Goal: Task Accomplishment & Management: Manage account settings

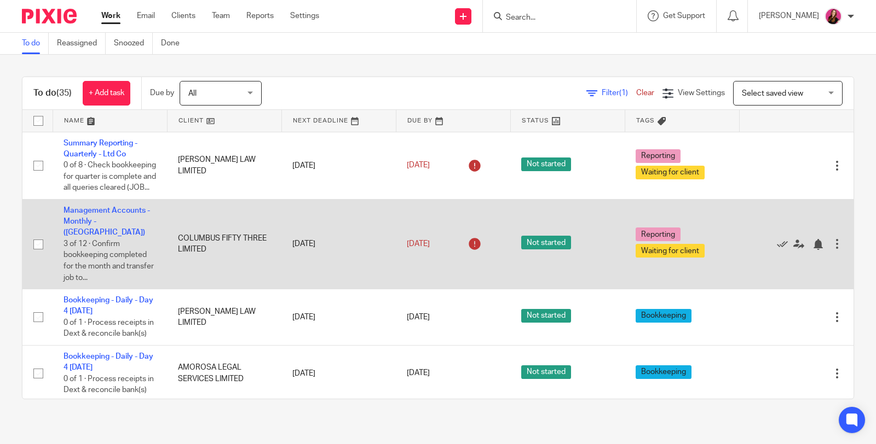
scroll to position [61, 0]
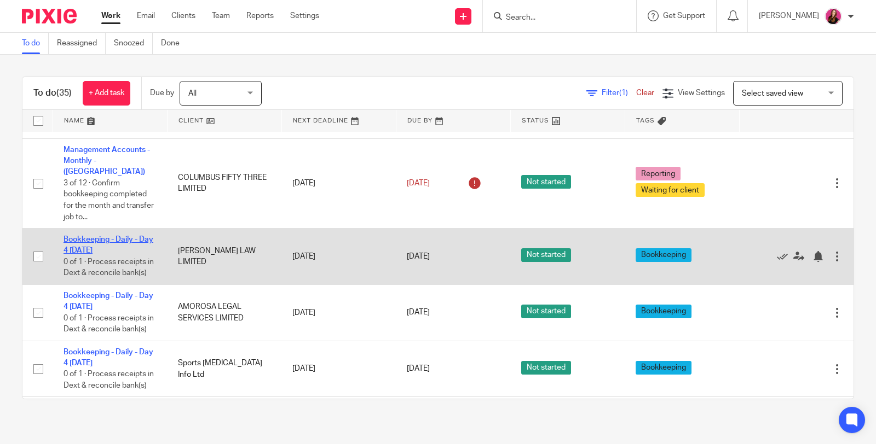
click at [105, 237] on link "Bookkeeping - Daily - Day 4 [DATE]" at bounding box center [108, 245] width 90 height 19
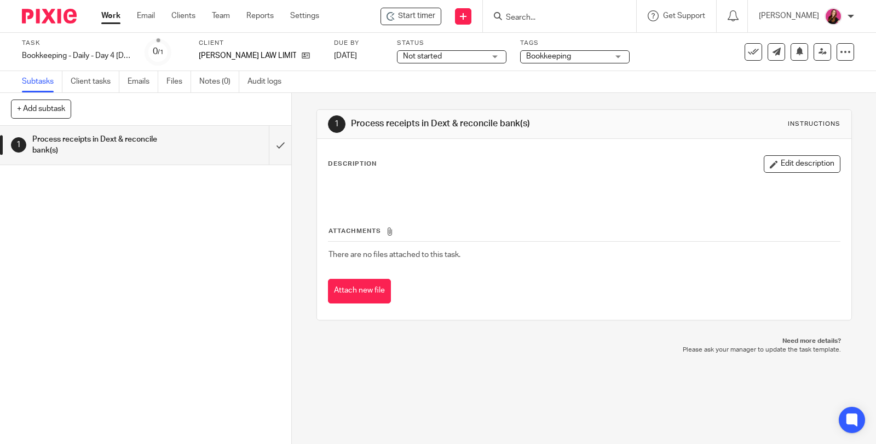
drag, startPoint x: 600, startPoint y: 396, endPoint x: 579, endPoint y: 319, distance: 80.1
click at [598, 395] on div "1 Process receipts in Dext & reconcile bank(s) Instructions Description Edit de…" at bounding box center [584, 268] width 584 height 351
click at [267, 140] on input "submit" at bounding box center [145, 145] width 291 height 39
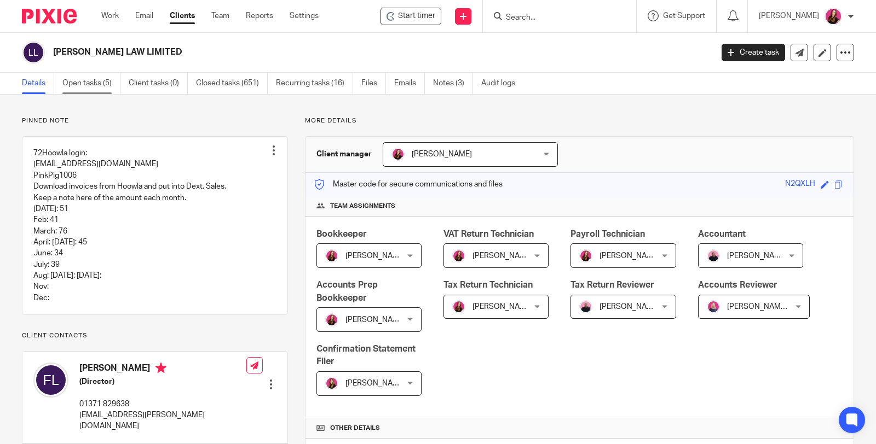
click at [83, 86] on link "Open tasks (5)" at bounding box center [91, 83] width 58 height 21
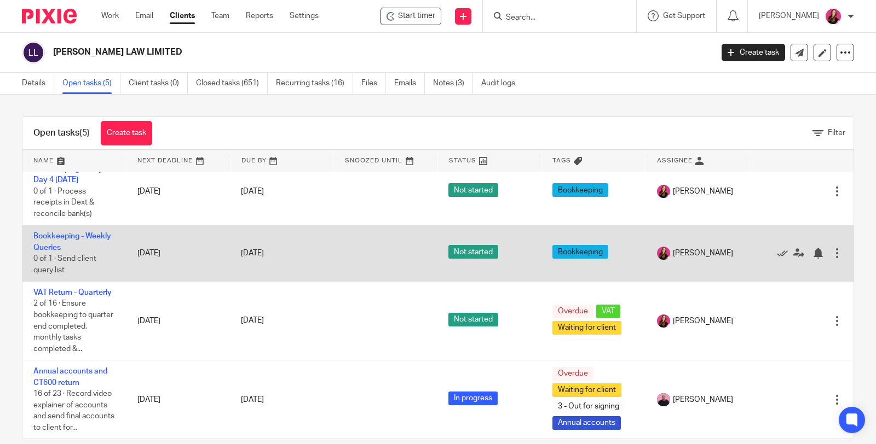
scroll to position [124, 0]
click at [49, 233] on link "Bookkeeping - Weekly Queries" at bounding box center [72, 242] width 78 height 19
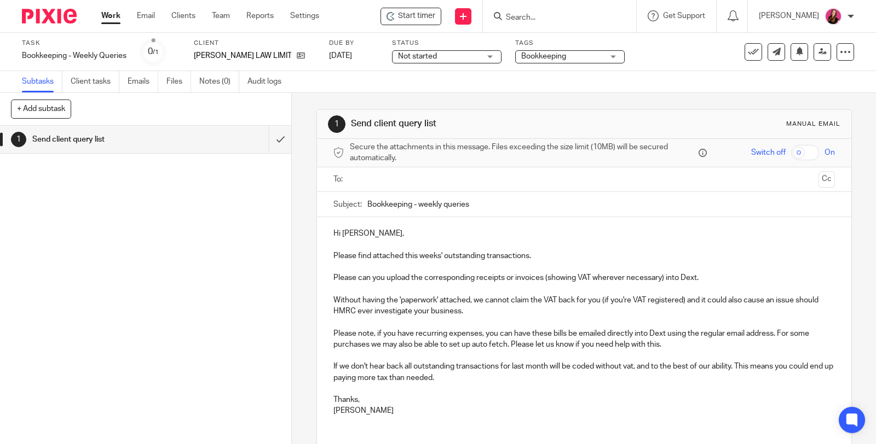
click at [404, 183] on input "text" at bounding box center [584, 180] width 460 height 13
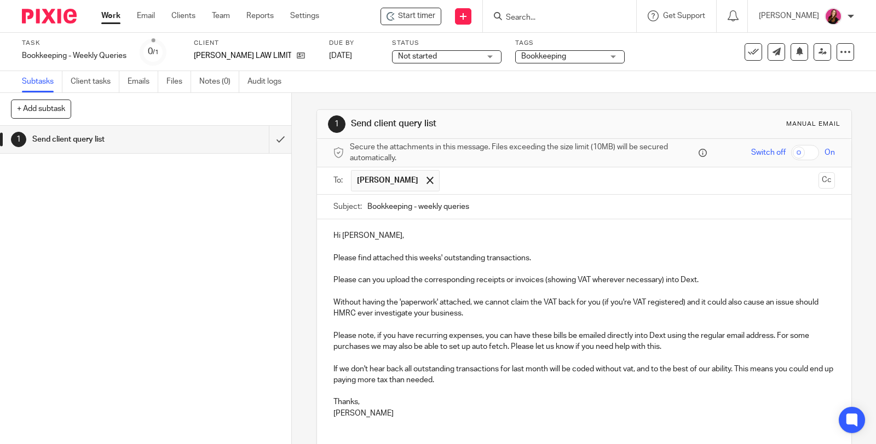
scroll to position [61, 0]
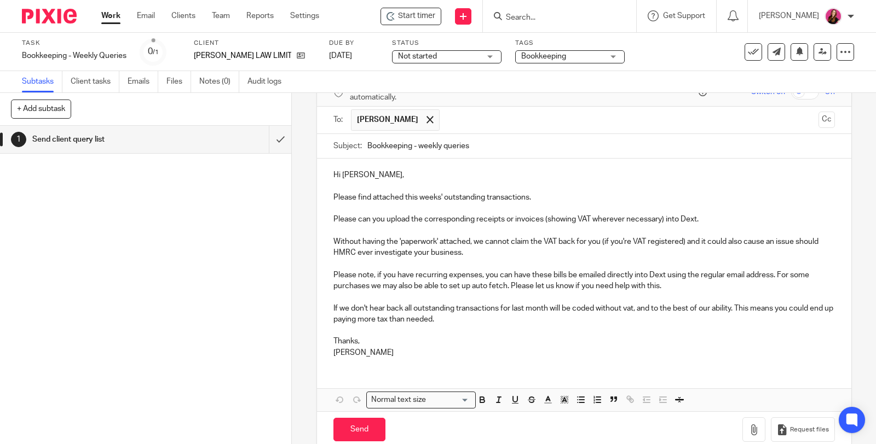
click at [868, 436] on div at bounding box center [868, 436] width 0 height 0
click at [742, 433] on button "button" at bounding box center [753, 430] width 23 height 25
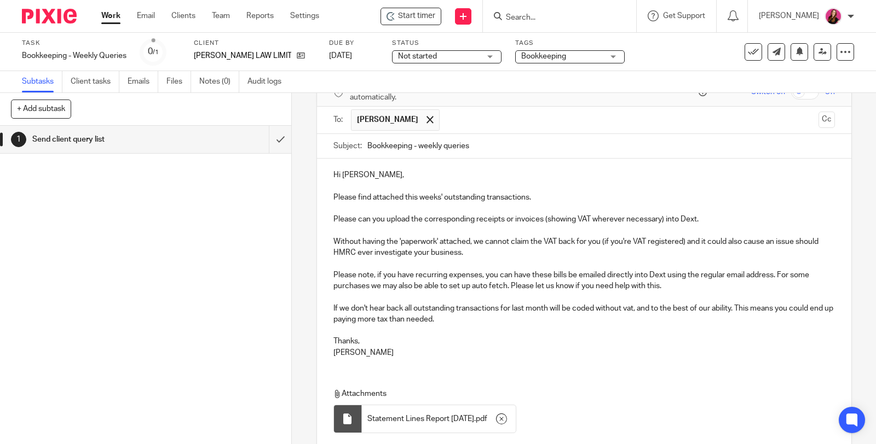
click at [458, 319] on p "If we don't hear back all outstanding transactions for last month will be coded…" at bounding box center [583, 314] width 501 height 22
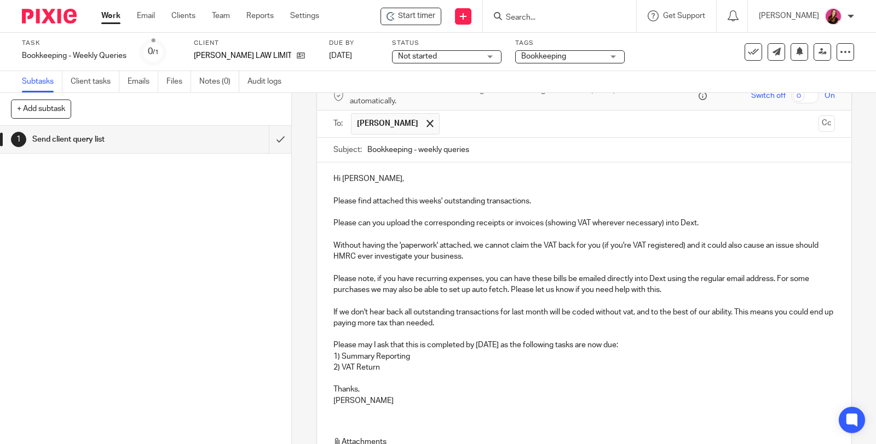
scroll to position [182, 0]
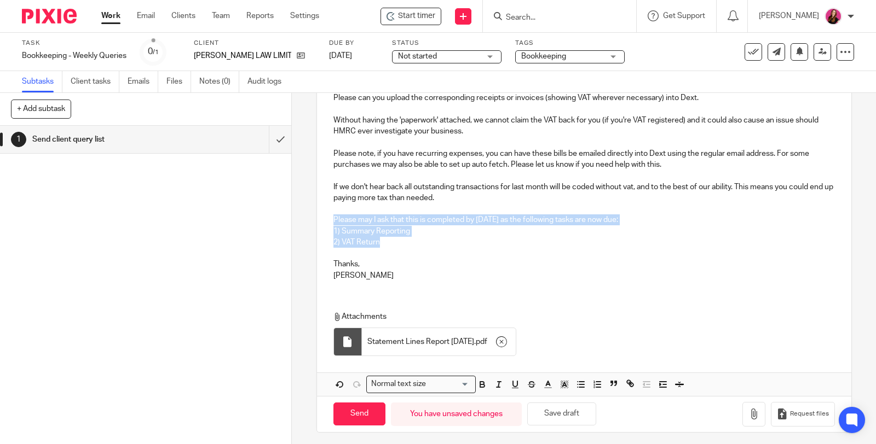
drag, startPoint x: 384, startPoint y: 239, endPoint x: 319, endPoint y: 222, distance: 67.3
click at [319, 222] on div "Hi Fallon, Please find attached this weeks' outstanding transactions. Please ca…" at bounding box center [584, 163] width 534 height 252
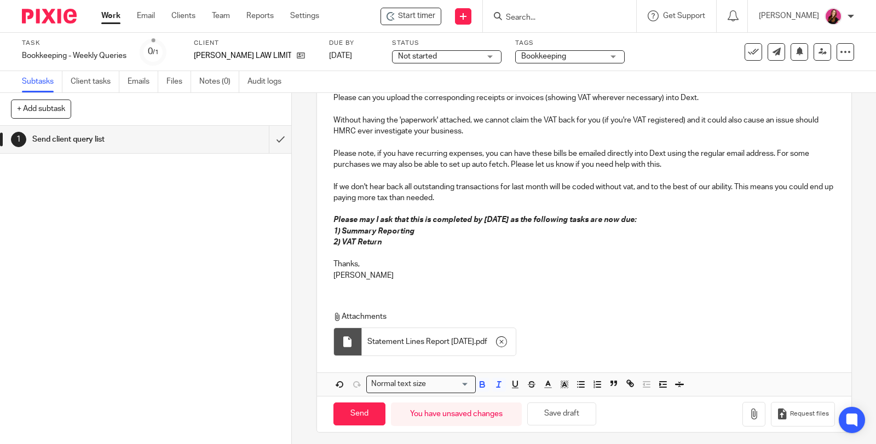
click at [457, 267] on p "Thanks," at bounding box center [583, 259] width 501 height 22
click at [747, 413] on button "button" at bounding box center [753, 414] width 23 height 25
click at [507, 344] on icon "button" at bounding box center [501, 342] width 11 height 11
click at [368, 405] on input "Send" at bounding box center [359, 414] width 52 height 24
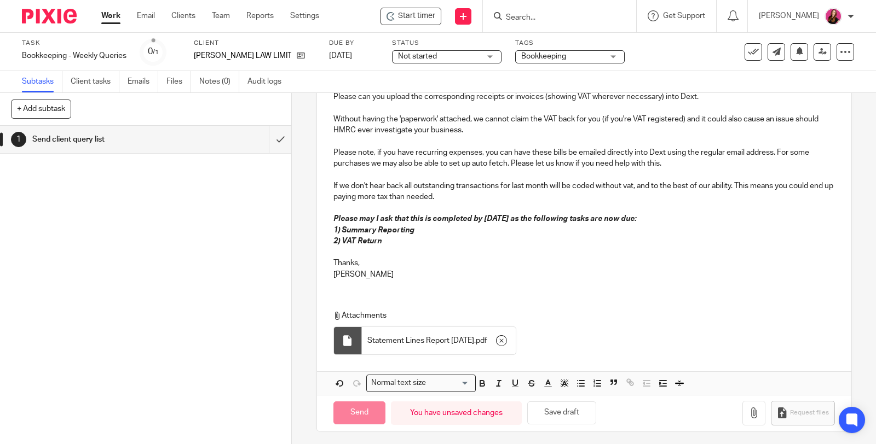
type input "Sent"
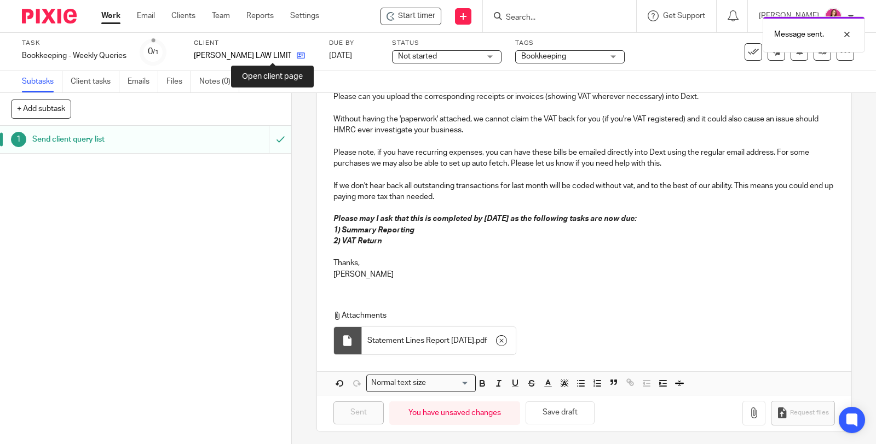
click at [297, 59] on icon at bounding box center [301, 55] width 8 height 8
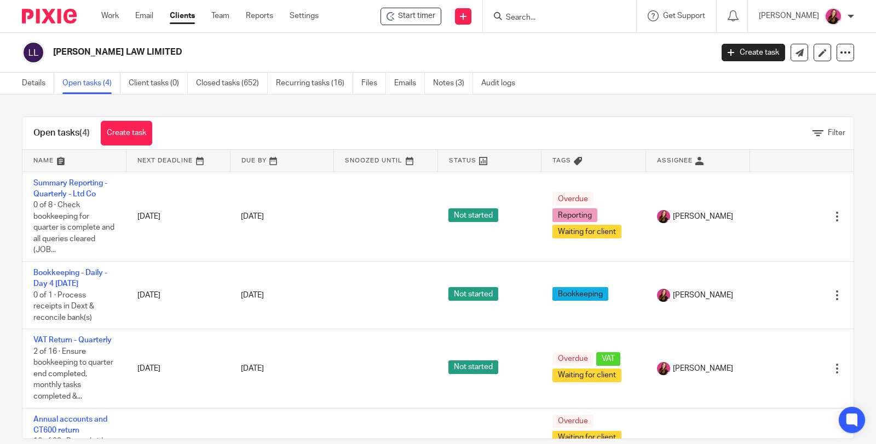
click at [93, 183] on link "Summary Reporting - Quarterly - Ltd Co" at bounding box center [70, 189] width 74 height 19
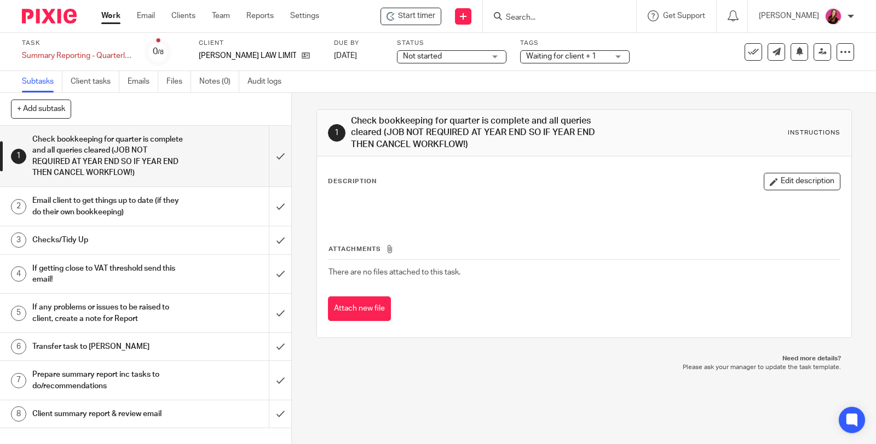
click at [222, 82] on link "Notes (0)" at bounding box center [219, 81] width 40 height 21
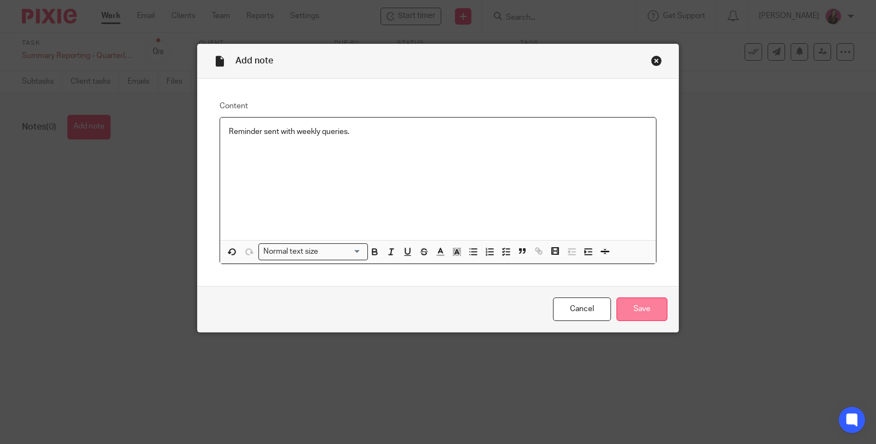
click at [630, 311] on input "Save" at bounding box center [641, 310] width 51 height 24
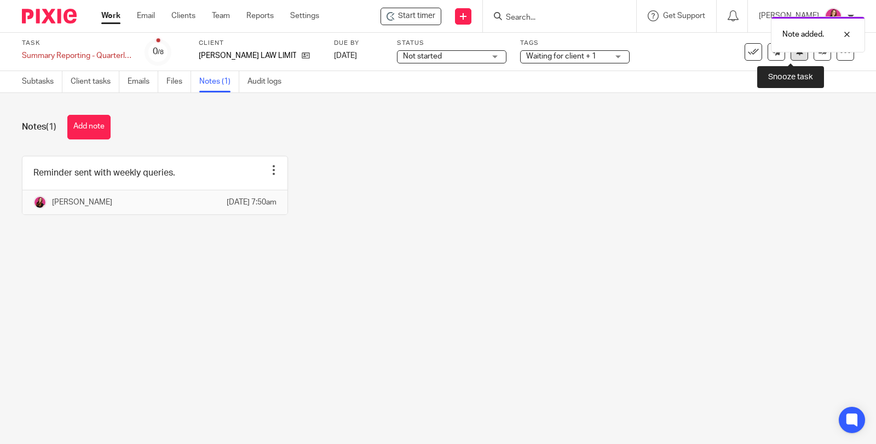
click at [791, 56] on button at bounding box center [799, 52] width 18 height 18
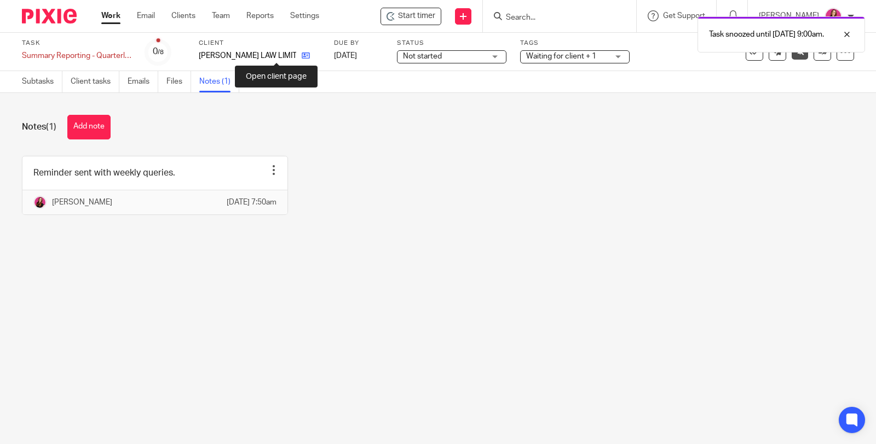
click at [302, 55] on icon at bounding box center [306, 55] width 8 height 8
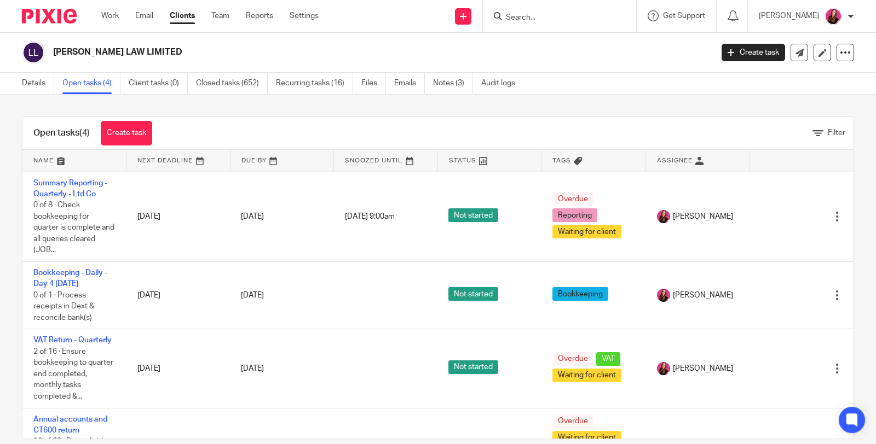
scroll to position [61, 0]
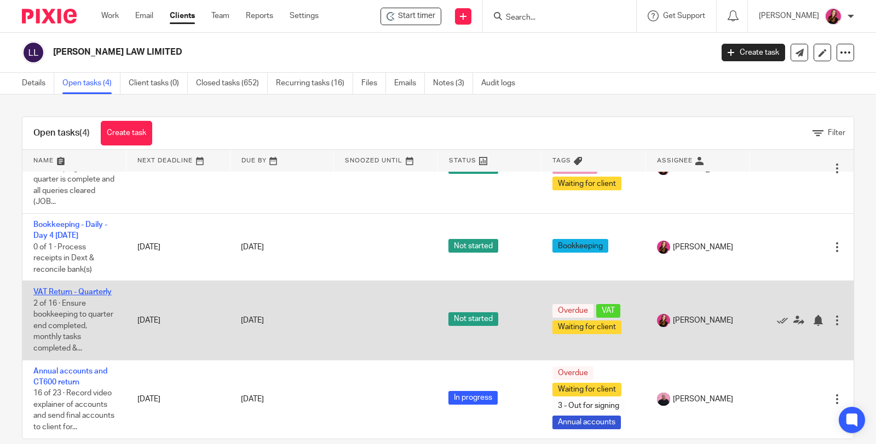
click at [55, 288] on link "VAT Return - Quarterly" at bounding box center [72, 292] width 78 height 8
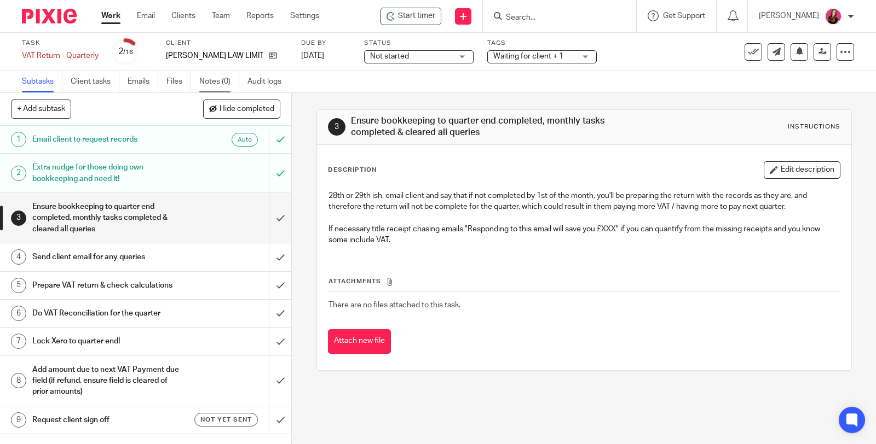
click at [224, 80] on link "Notes (0)" at bounding box center [219, 81] width 40 height 21
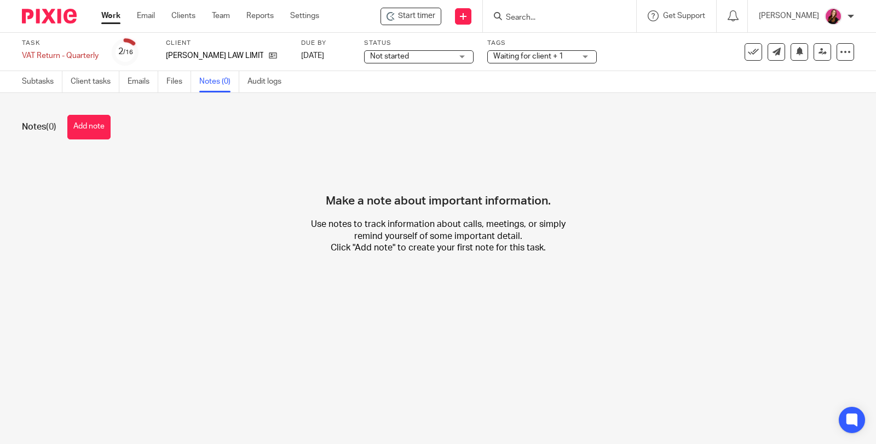
drag, startPoint x: 73, startPoint y: 133, endPoint x: 164, endPoint y: 137, distance: 90.4
click at [74, 133] on button "Add note" at bounding box center [88, 127] width 43 height 25
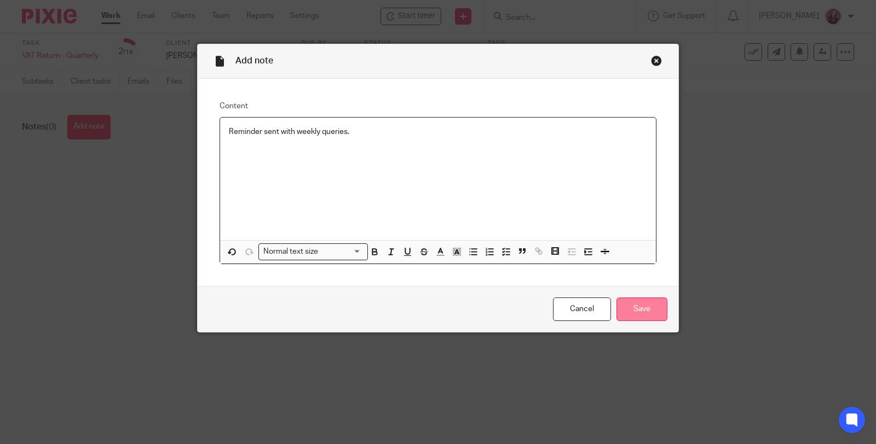
click at [655, 312] on input "Save" at bounding box center [641, 310] width 51 height 24
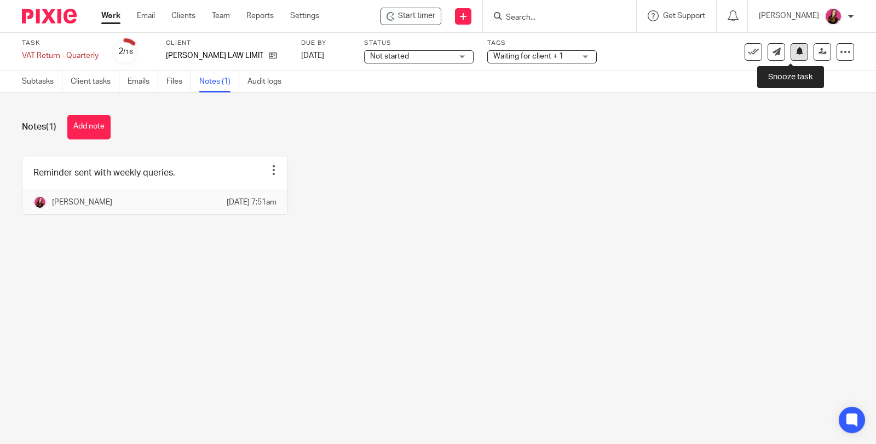
click at [795, 59] on button at bounding box center [799, 52] width 18 height 18
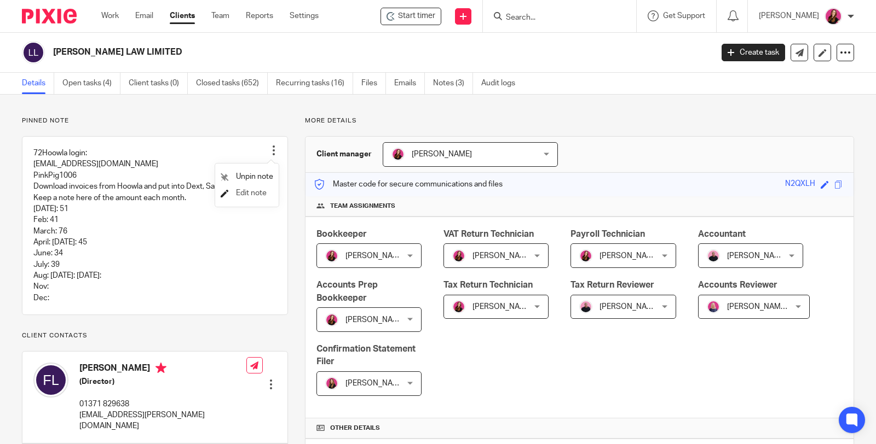
click at [263, 193] on span "Edit note" at bounding box center [251, 193] width 31 height 8
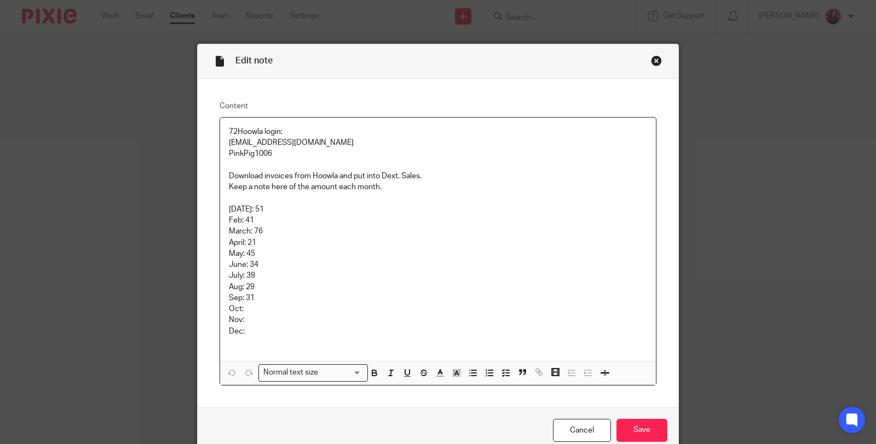
click at [262, 294] on p "Sep: 31" at bounding box center [438, 298] width 418 height 11
click at [637, 425] on input "Save" at bounding box center [641, 431] width 51 height 24
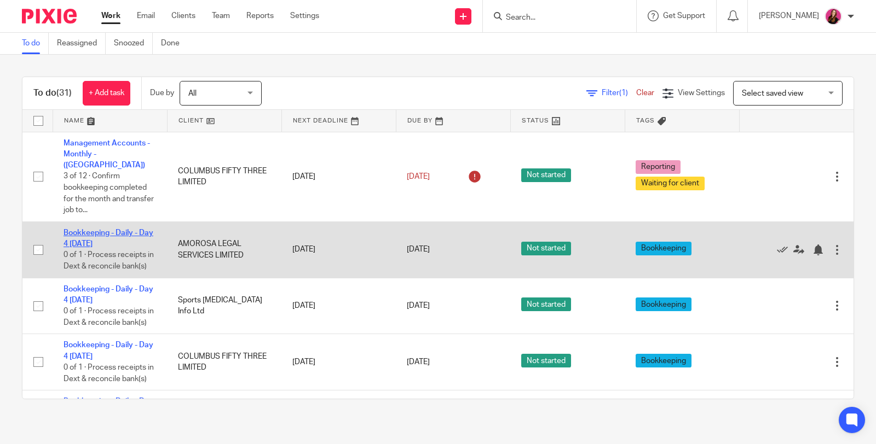
click at [132, 229] on link "Bookkeeping - Daily - Day 4 [DATE]" at bounding box center [108, 238] width 90 height 19
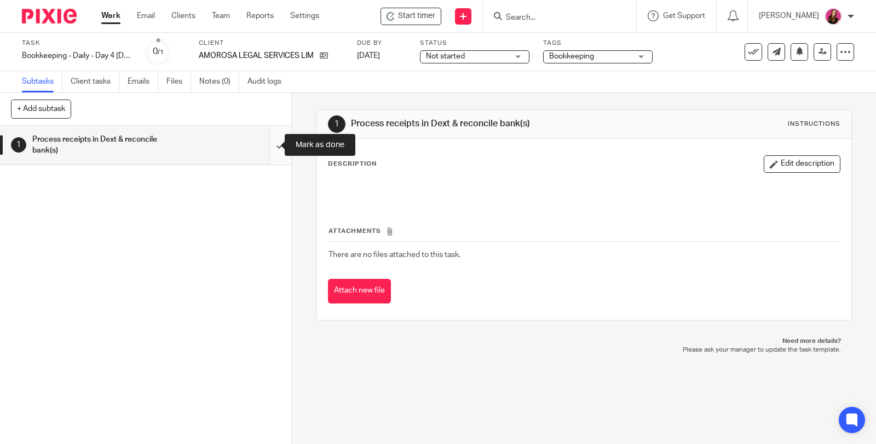
click at [270, 144] on input "submit" at bounding box center [145, 145] width 291 height 39
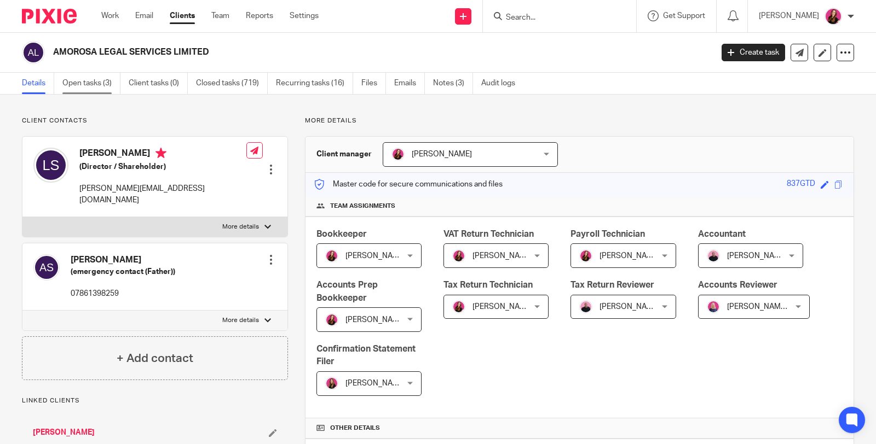
click at [103, 81] on link "Open tasks (3)" at bounding box center [91, 83] width 58 height 21
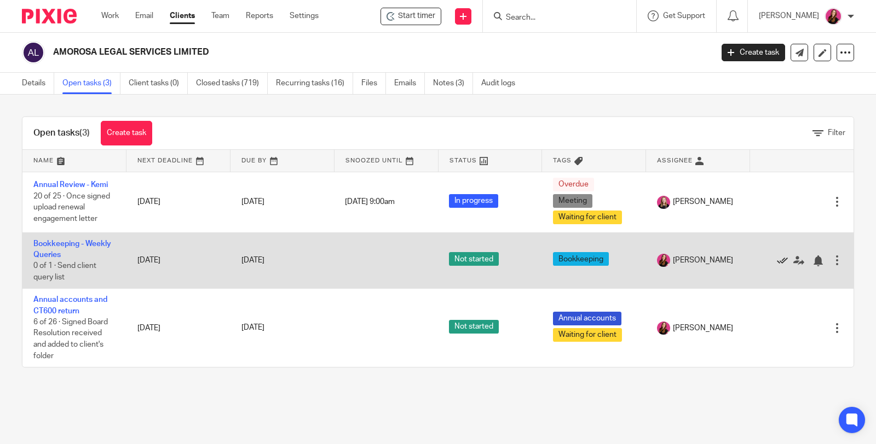
click at [777, 258] on icon at bounding box center [782, 261] width 11 height 11
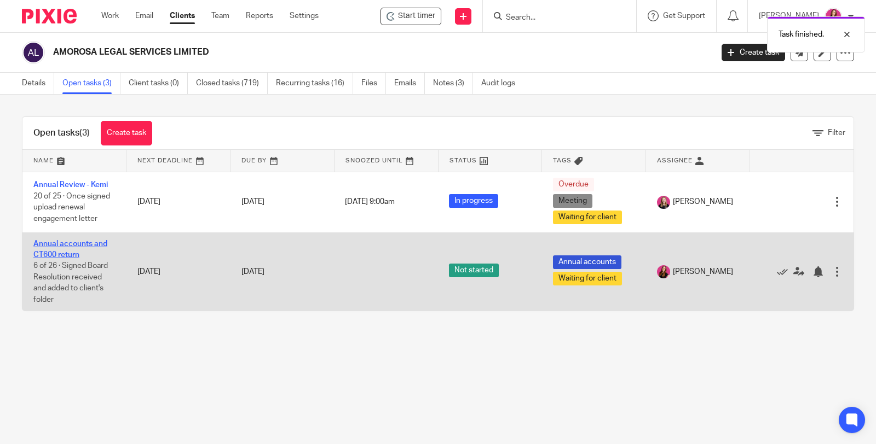
click at [85, 244] on link "Annual accounts and CT600 return" at bounding box center [70, 249] width 74 height 19
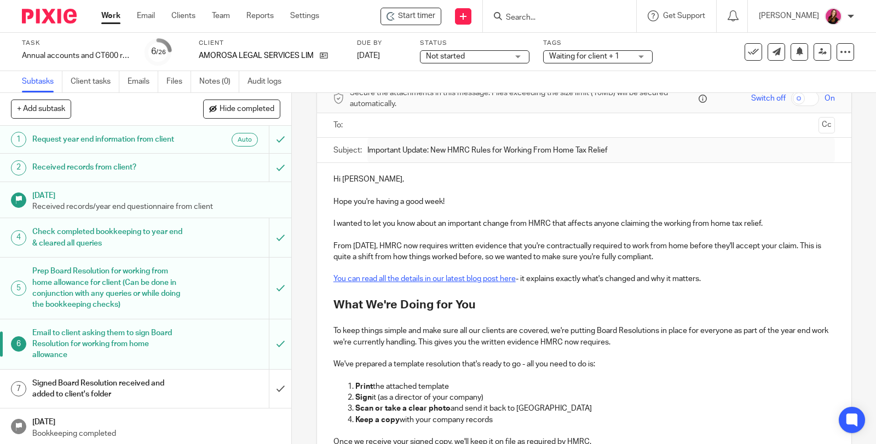
scroll to position [278, 0]
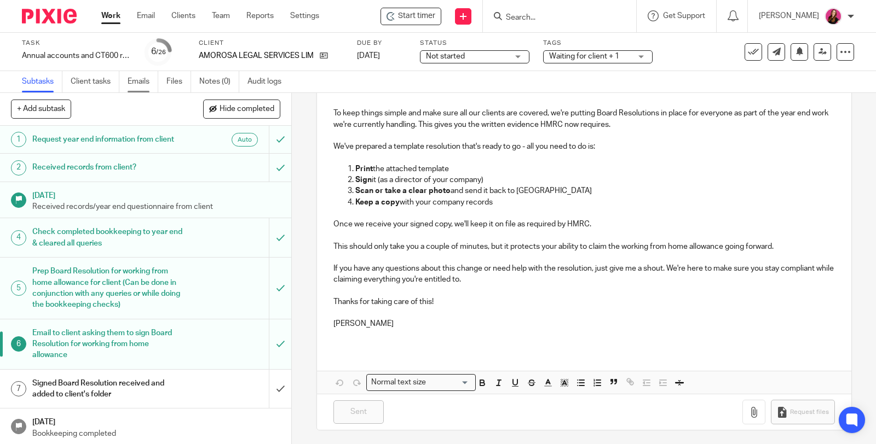
click at [132, 83] on link "Emails" at bounding box center [143, 81] width 31 height 21
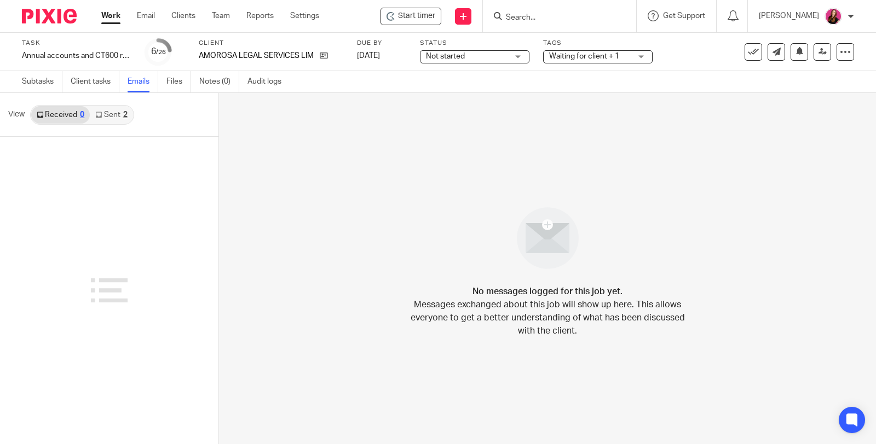
click at [119, 113] on link "Sent 2" at bounding box center [111, 115] width 43 height 18
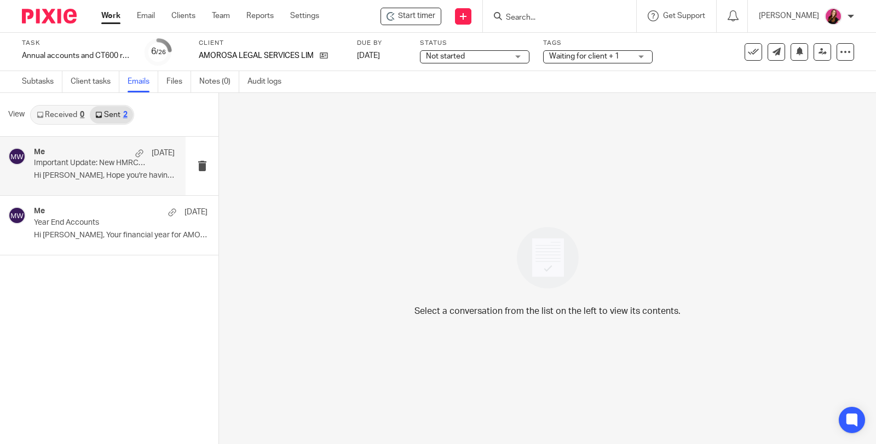
click at [111, 174] on p "Hi Lilian, Hope you're having a good week! ..." at bounding box center [104, 175] width 141 height 9
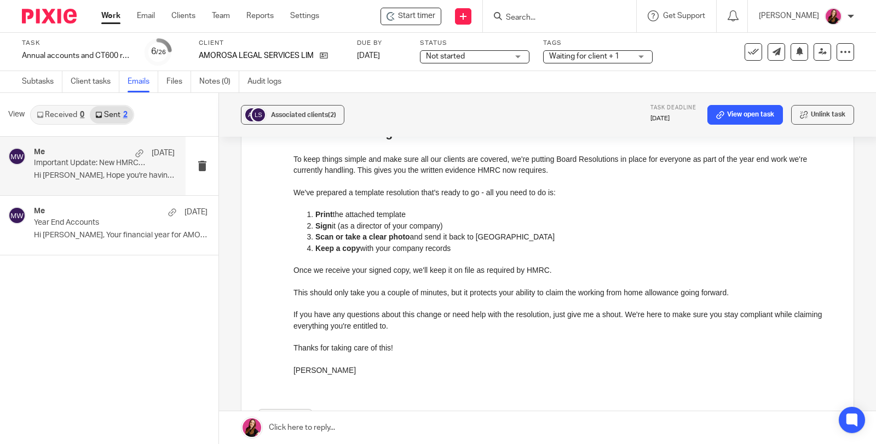
scroll to position [449, 0]
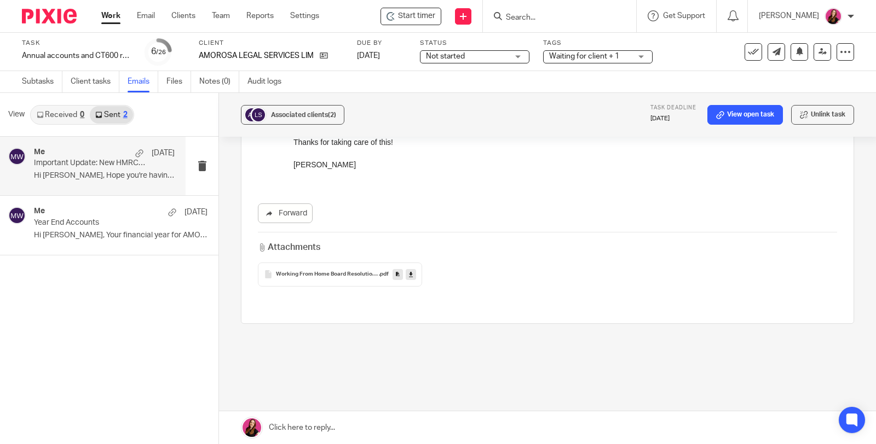
click at [319, 420] on link at bounding box center [547, 428] width 657 height 33
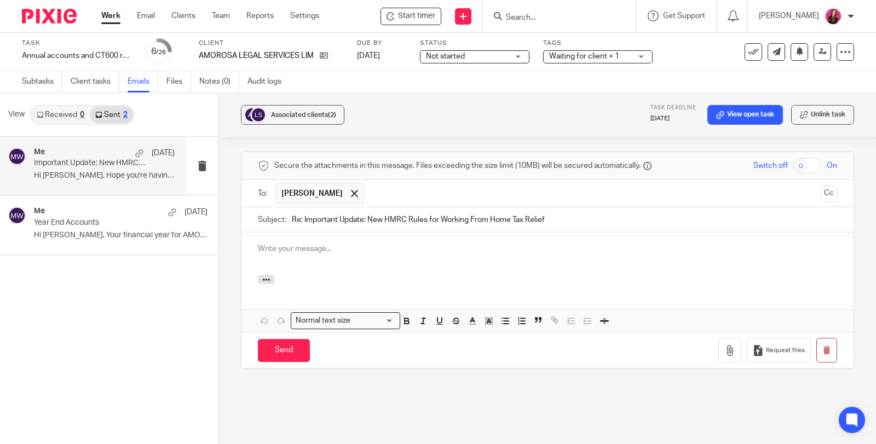
scroll to position [0, 0]
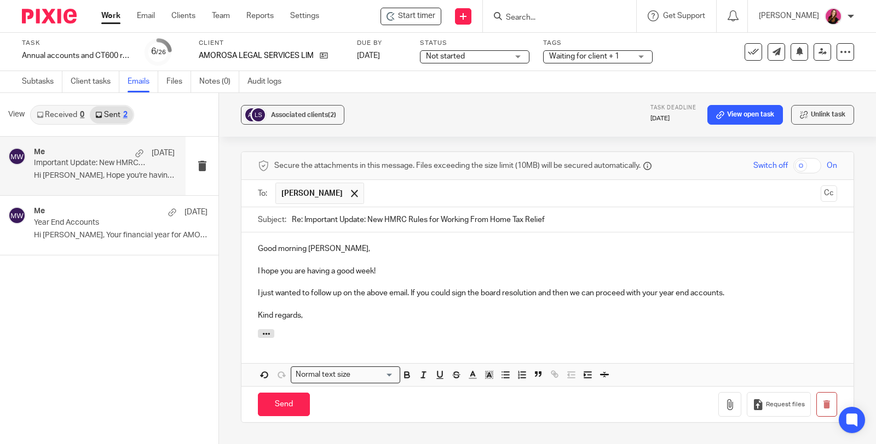
click at [326, 310] on p "Kind regards," at bounding box center [547, 315] width 579 height 11
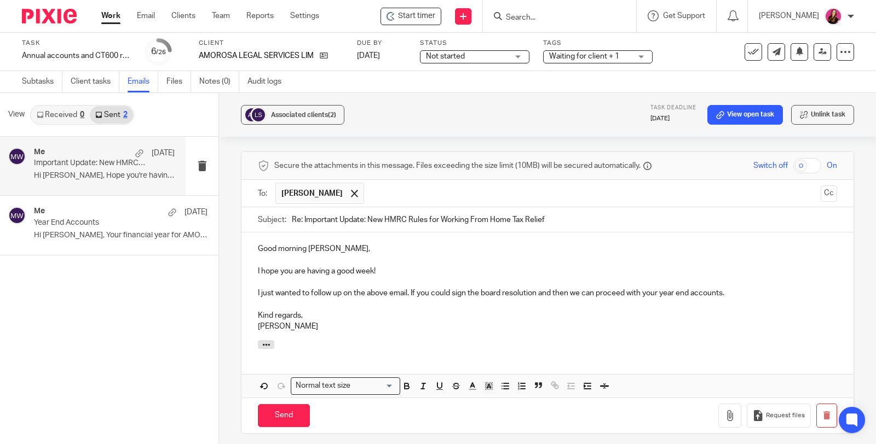
click at [553, 288] on p "I just wanted to follow up on the above email. If you could sign the board reso…" at bounding box center [547, 293] width 579 height 11
click at [298, 404] on input "Send" at bounding box center [284, 416] width 52 height 24
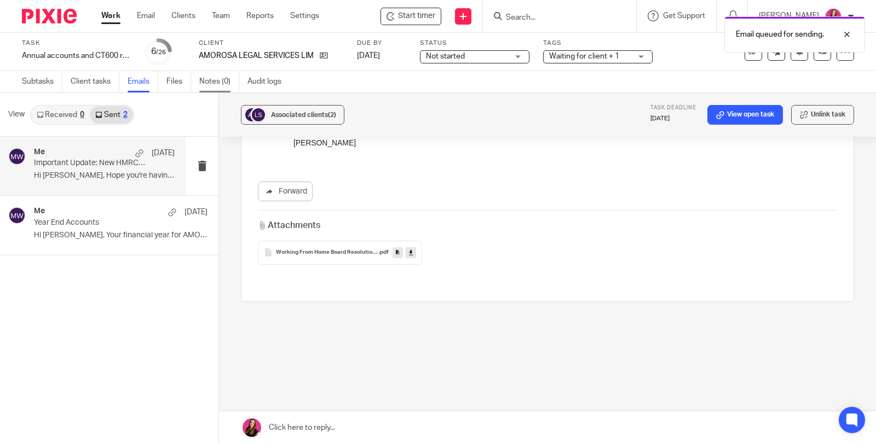
scroll to position [449, 0]
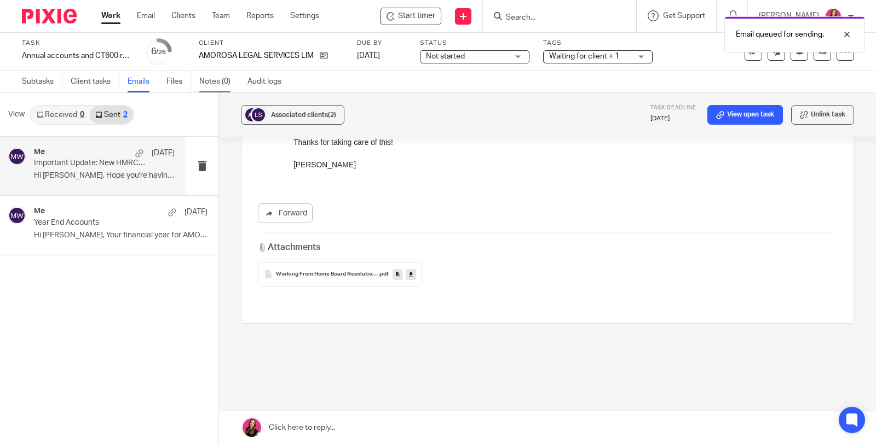
click at [221, 83] on link "Notes (0)" at bounding box center [219, 81] width 40 height 21
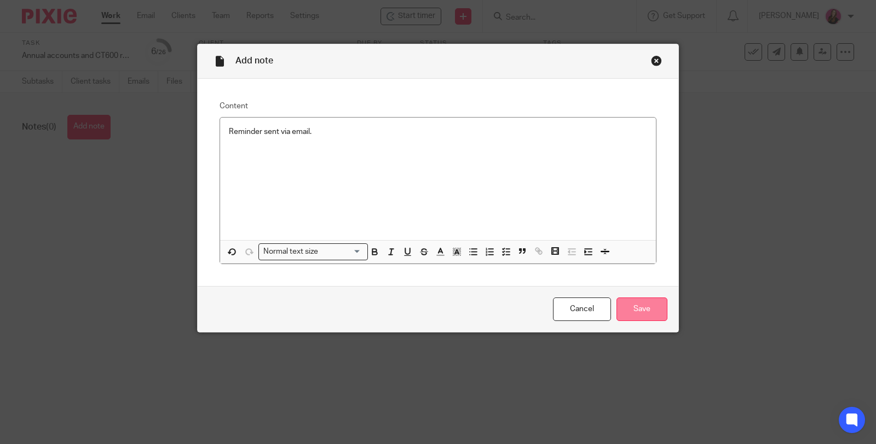
click at [636, 318] on input "Save" at bounding box center [641, 310] width 51 height 24
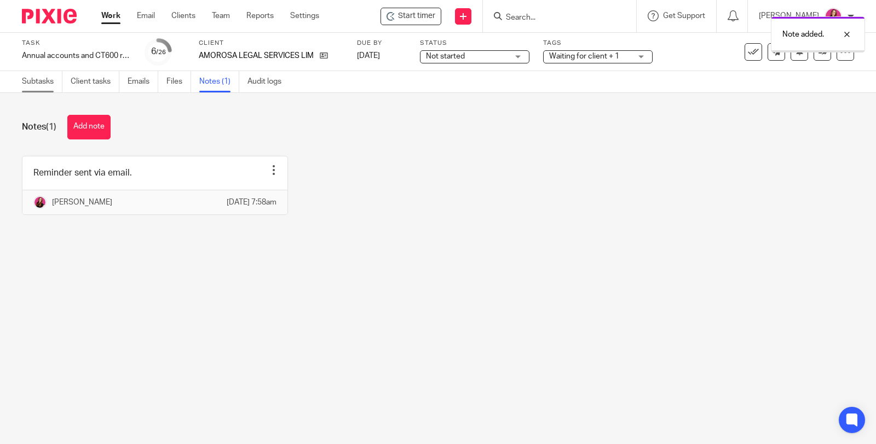
click at [37, 80] on link "Subtasks" at bounding box center [42, 81] width 41 height 21
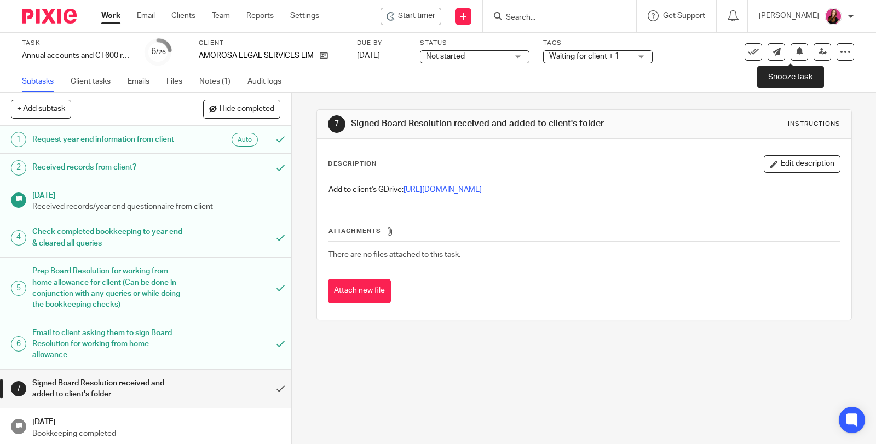
click at [791, 57] on button at bounding box center [799, 52] width 18 height 18
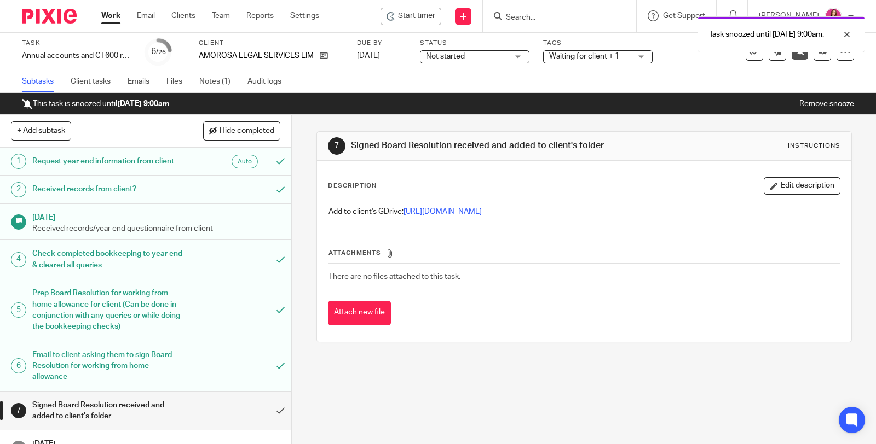
click at [109, 16] on link "Work" at bounding box center [110, 15] width 19 height 11
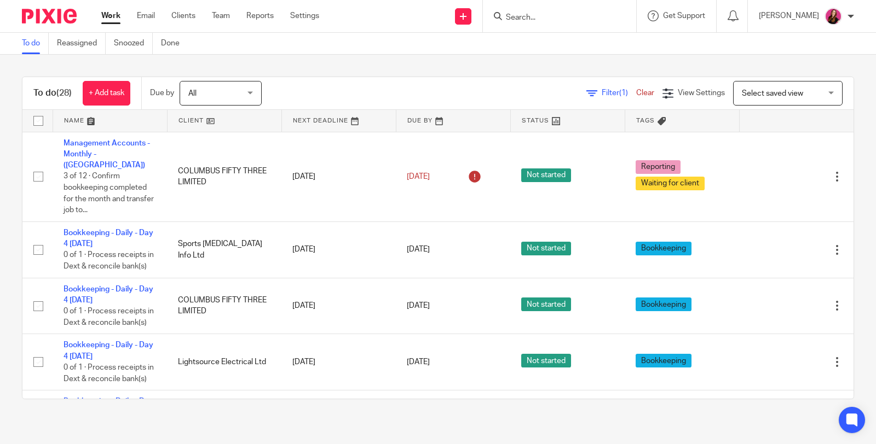
click at [559, 15] on input "Search" at bounding box center [554, 18] width 99 height 10
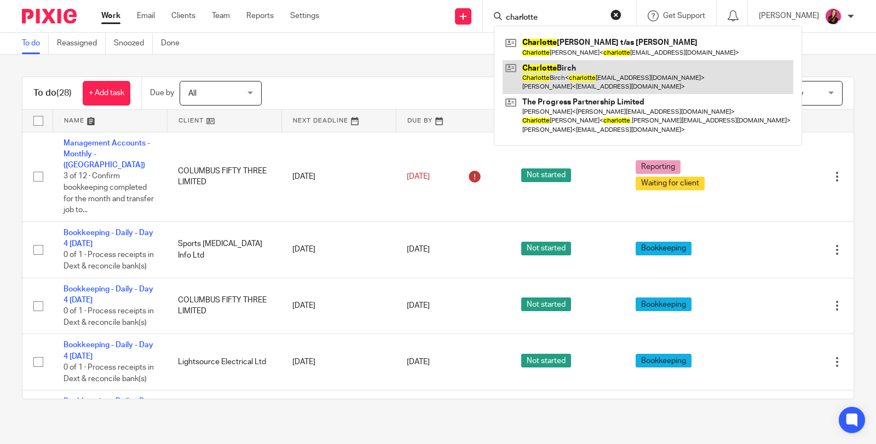
type input "charlotte"
drag, startPoint x: 581, startPoint y: 66, endPoint x: 576, endPoint y: 60, distance: 7.4
click at [581, 66] on link at bounding box center [647, 77] width 291 height 34
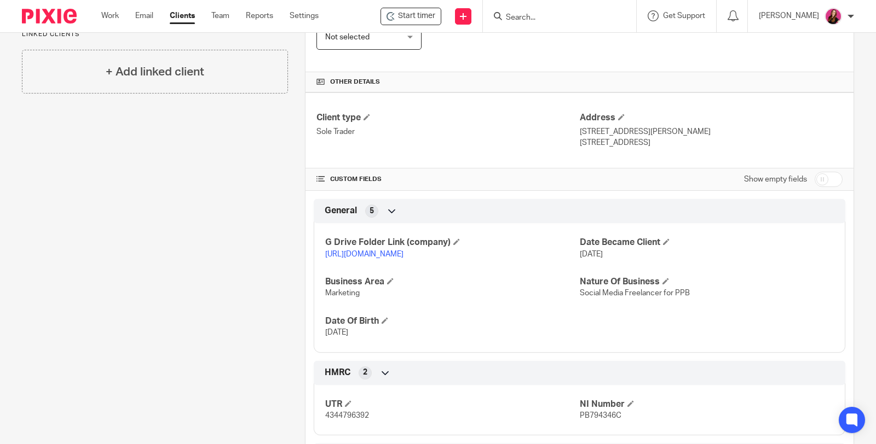
scroll to position [365, 0]
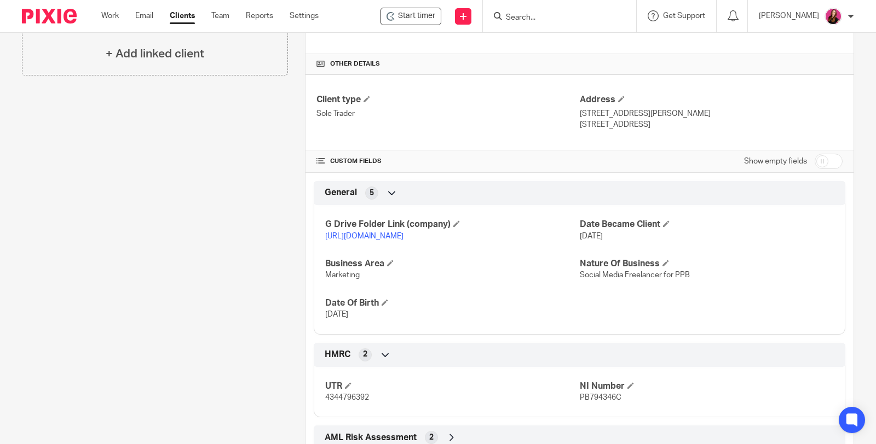
click at [403, 233] on link "https://drive.google.com/drive/u/0/folders/1uCH3TCOvN6XyikwgfZVauUi_5MHqOMvh" at bounding box center [364, 237] width 78 height 8
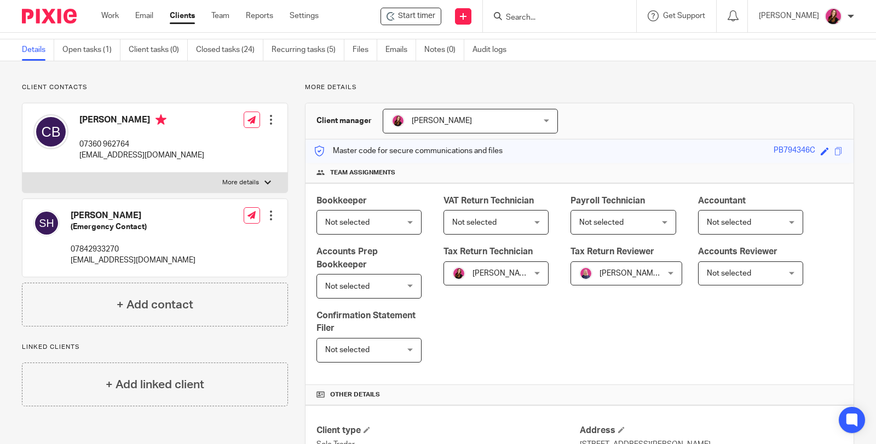
scroll to position [0, 0]
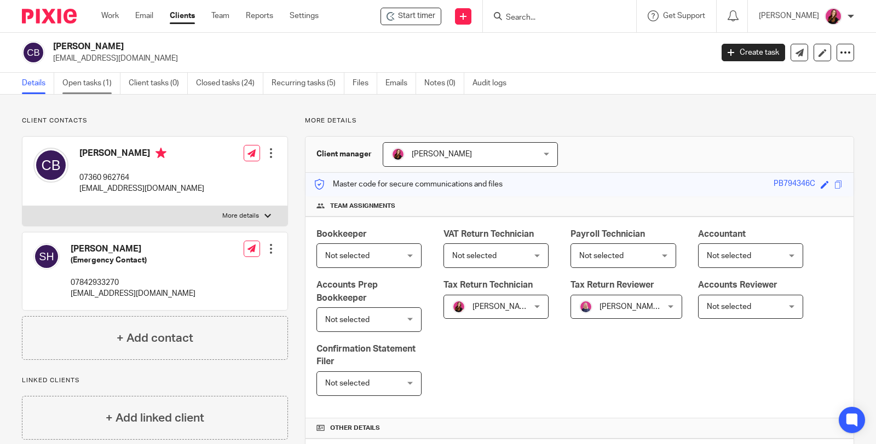
click at [94, 85] on link "Open tasks (1)" at bounding box center [91, 83] width 58 height 21
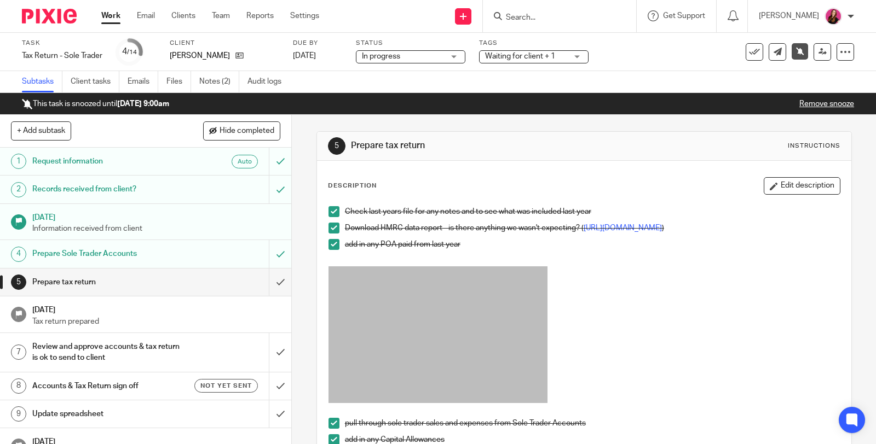
click at [811, 106] on link "Remove snooze" at bounding box center [826, 104] width 55 height 8
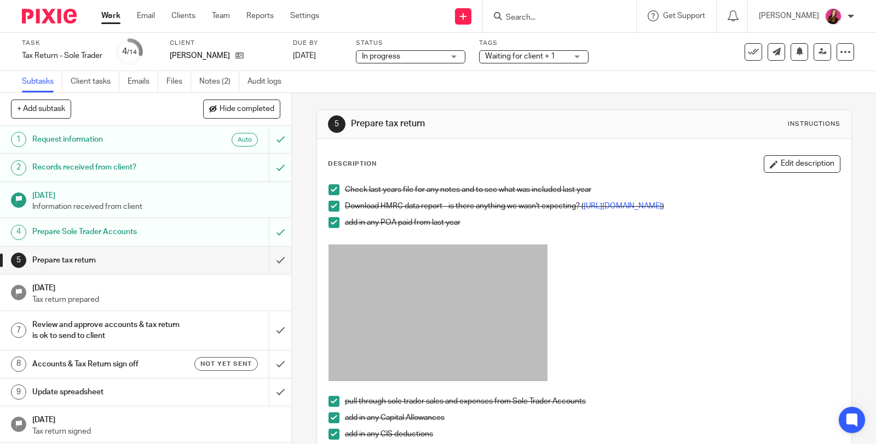
scroll to position [243, 0]
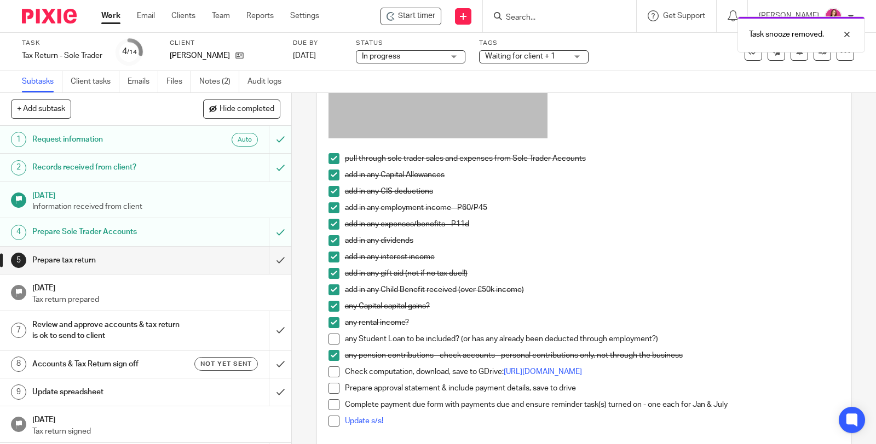
click at [330, 344] on span at bounding box center [333, 339] width 11 height 11
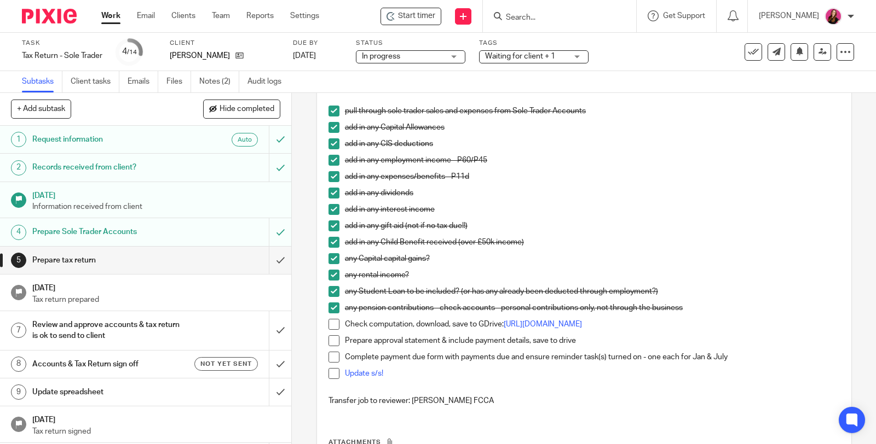
scroll to position [304, 0]
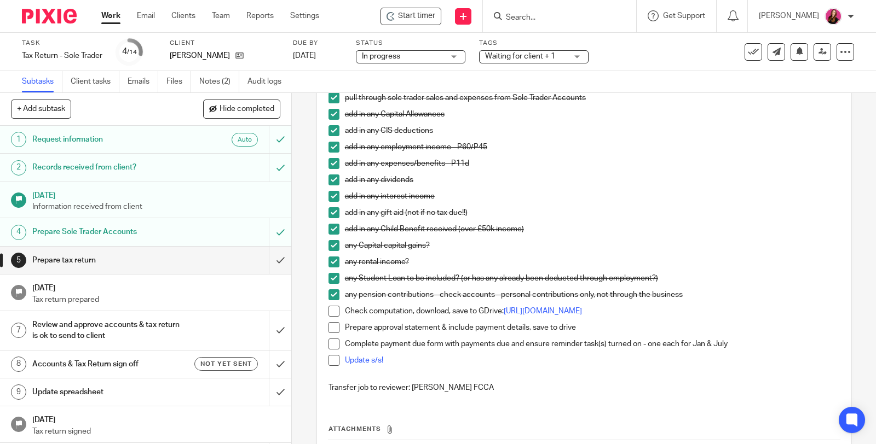
click at [333, 315] on span at bounding box center [333, 311] width 11 height 11
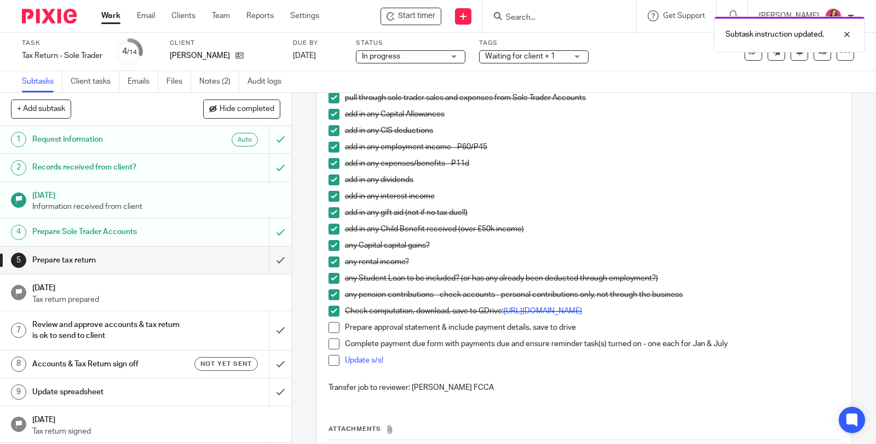
click at [329, 333] on span at bounding box center [333, 327] width 11 height 11
click at [332, 350] on span at bounding box center [333, 344] width 11 height 11
click at [355, 365] on link "Update s/s!" at bounding box center [364, 361] width 38 height 8
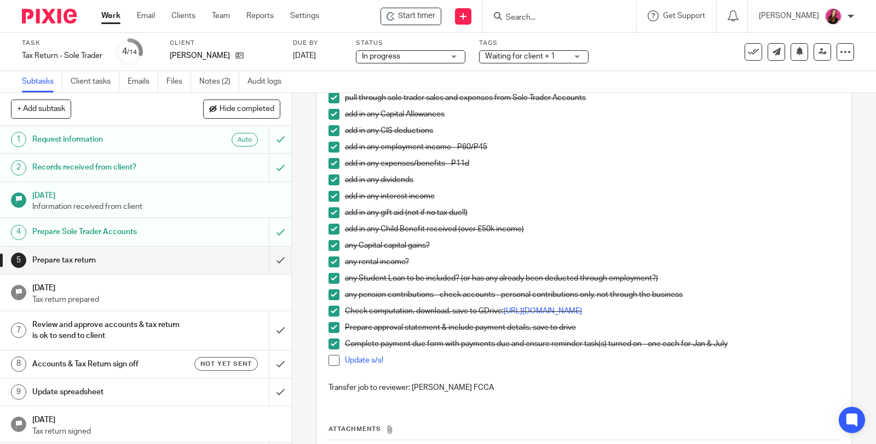
click at [328, 366] on span at bounding box center [333, 360] width 11 height 11
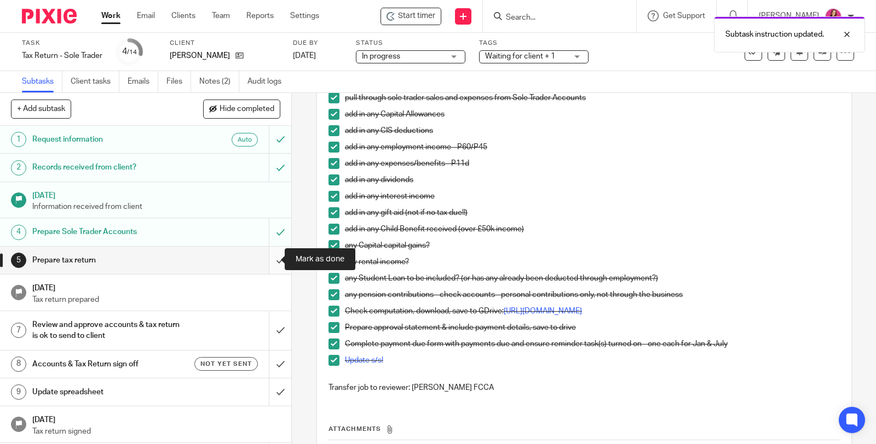
click at [270, 258] on input "submit" at bounding box center [145, 260] width 291 height 27
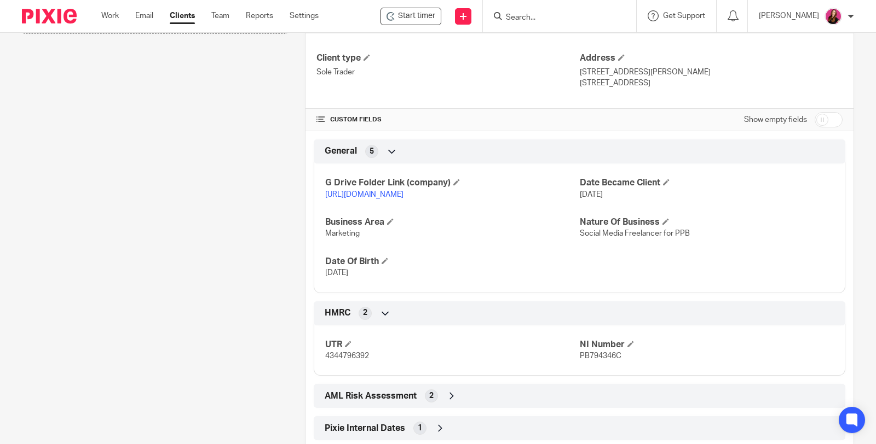
scroll to position [425, 0]
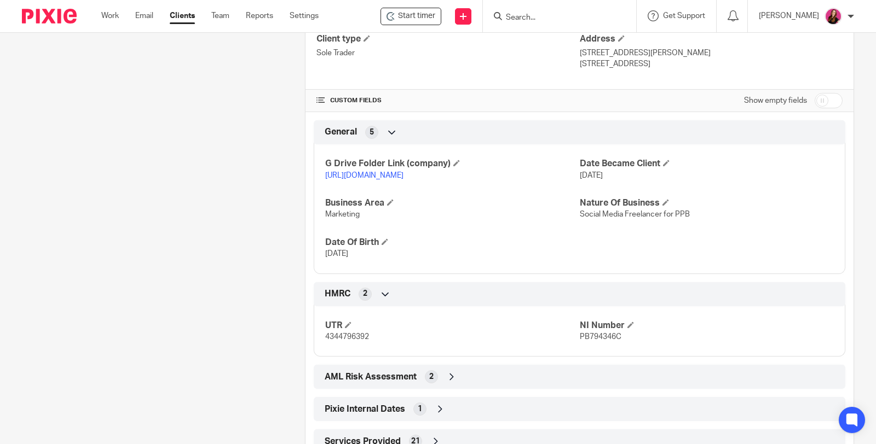
click at [814, 97] on input "checkbox" at bounding box center [828, 100] width 28 height 15
checkbox input "true"
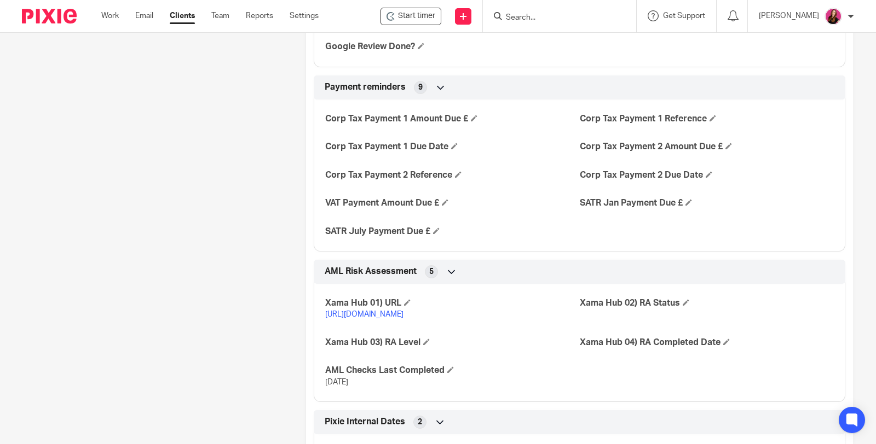
scroll to position [1819, 0]
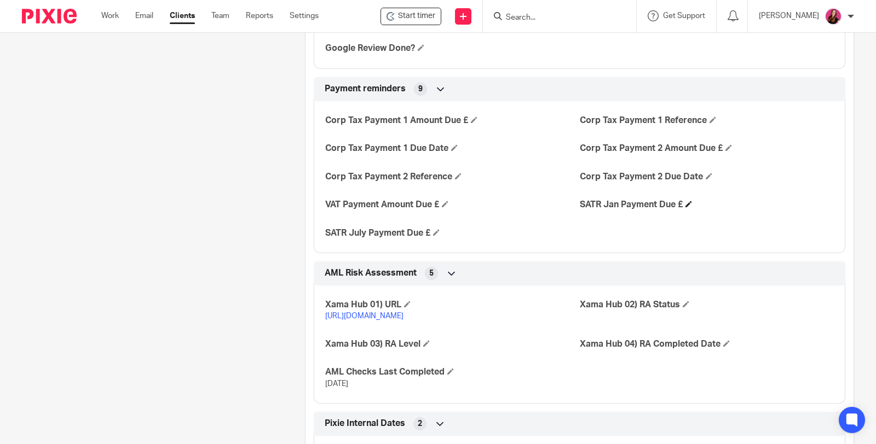
click at [689, 210] on h4 "SATR Jan Payment Due £" at bounding box center [707, 204] width 254 height 11
click at [685, 207] on span at bounding box center [688, 204] width 7 height 7
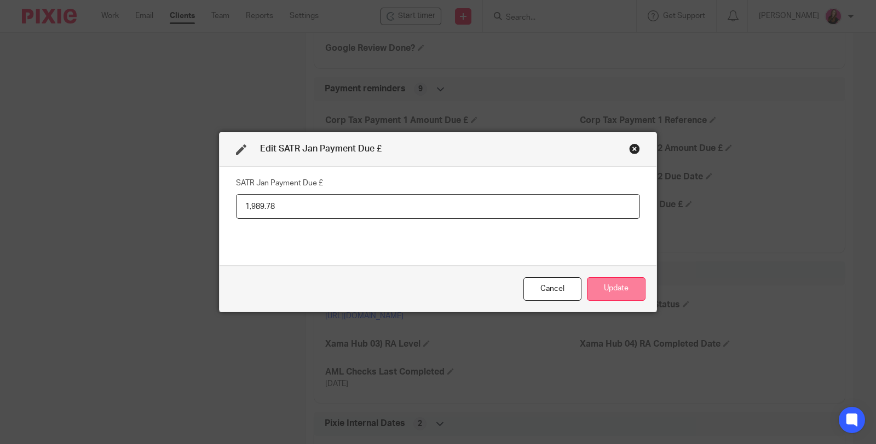
type input "1,989.78"
click at [622, 293] on button "Update" at bounding box center [616, 290] width 59 height 24
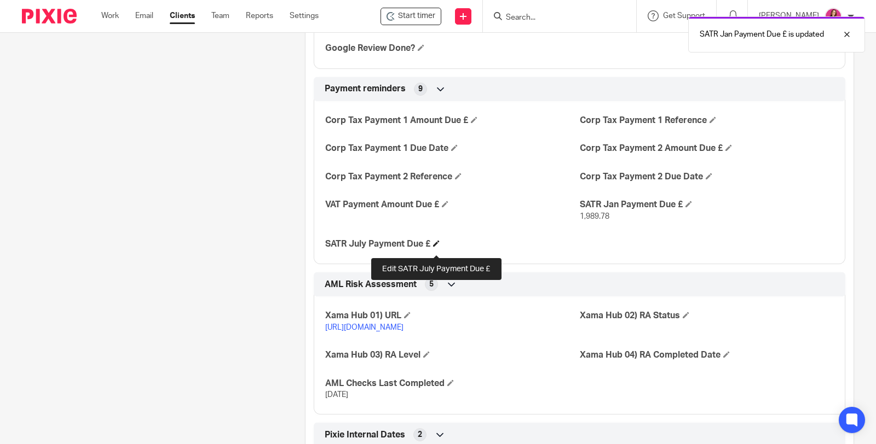
click at [433, 247] on span at bounding box center [436, 243] width 7 height 7
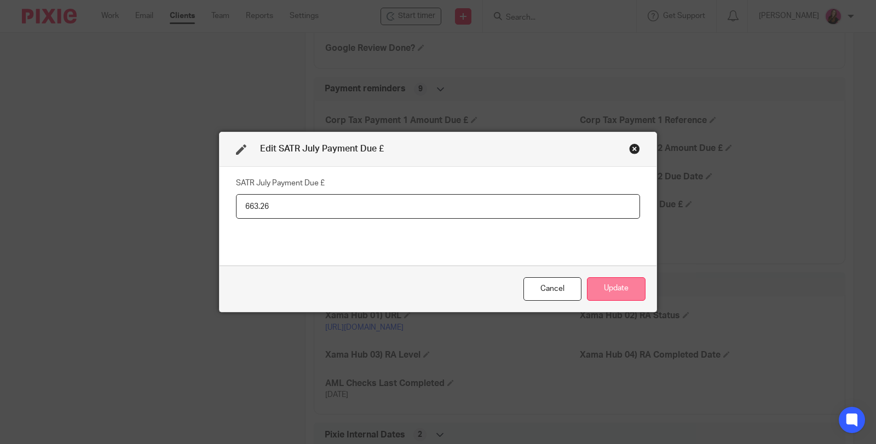
type input "663.26"
click at [628, 294] on button "Update" at bounding box center [616, 290] width 59 height 24
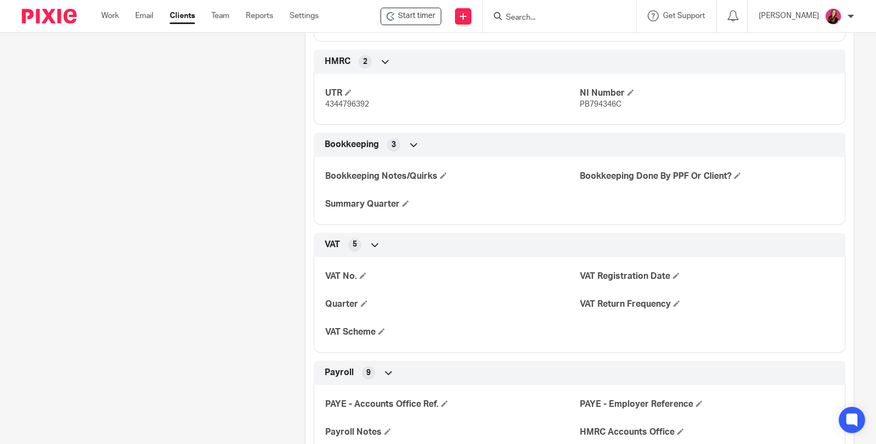
scroll to position [907, 0]
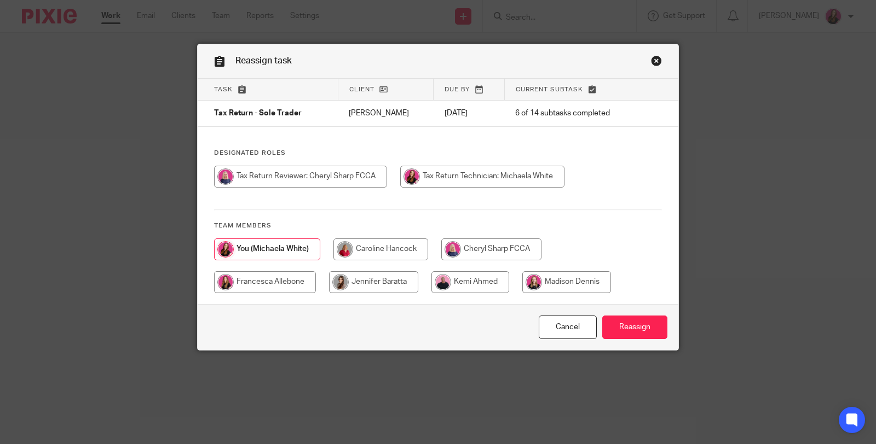
click at [494, 250] on input "radio" at bounding box center [491, 250] width 100 height 22
radio input "true"
click at [611, 325] on input "Reassign" at bounding box center [634, 328] width 65 height 24
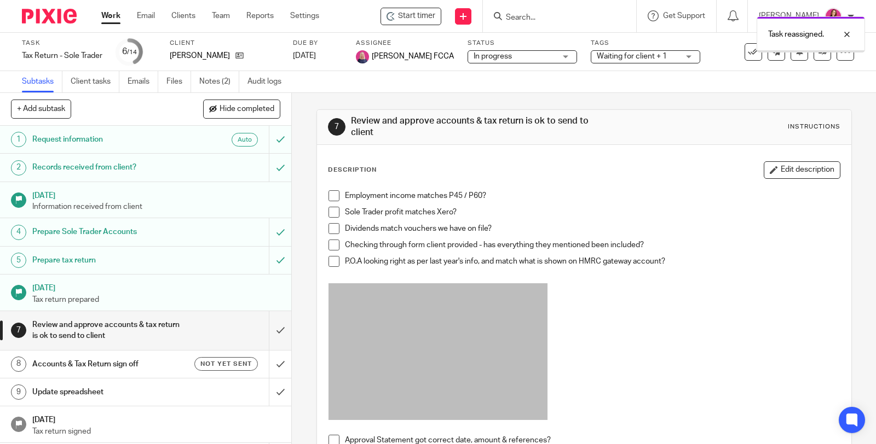
click at [118, 14] on link "Work" at bounding box center [110, 15] width 19 height 11
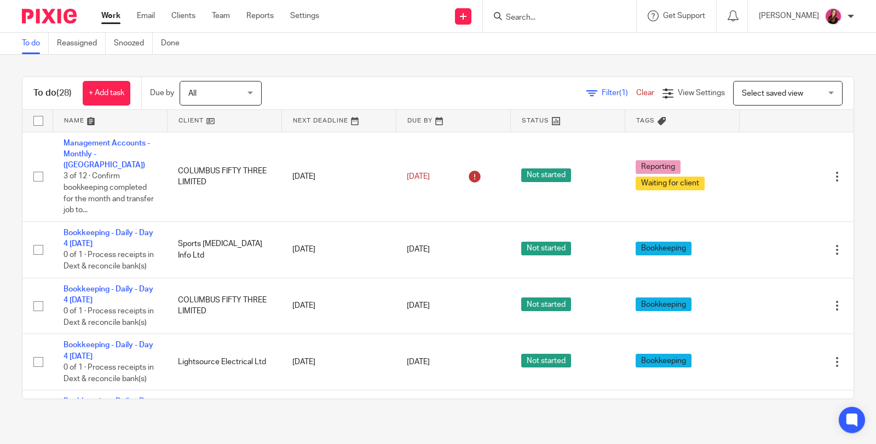
click at [556, 17] on input "Search" at bounding box center [554, 18] width 99 height 10
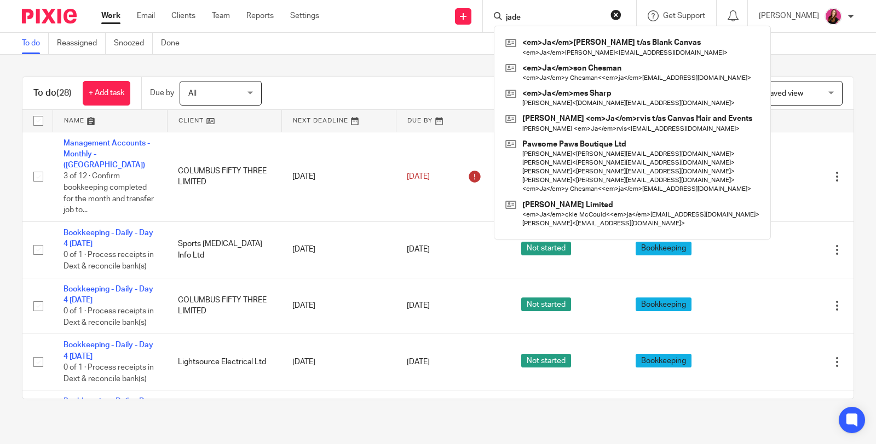
type input "jade"
click button "submit" at bounding box center [0, 0] width 0 height 0
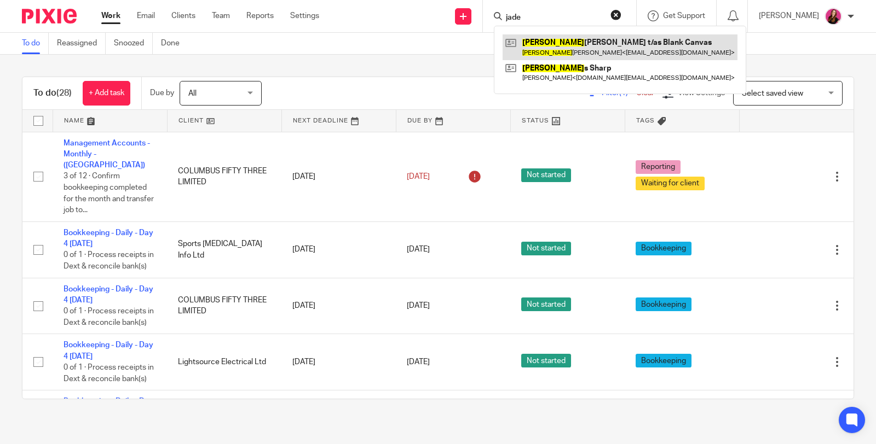
click at [562, 53] on link at bounding box center [619, 46] width 235 height 25
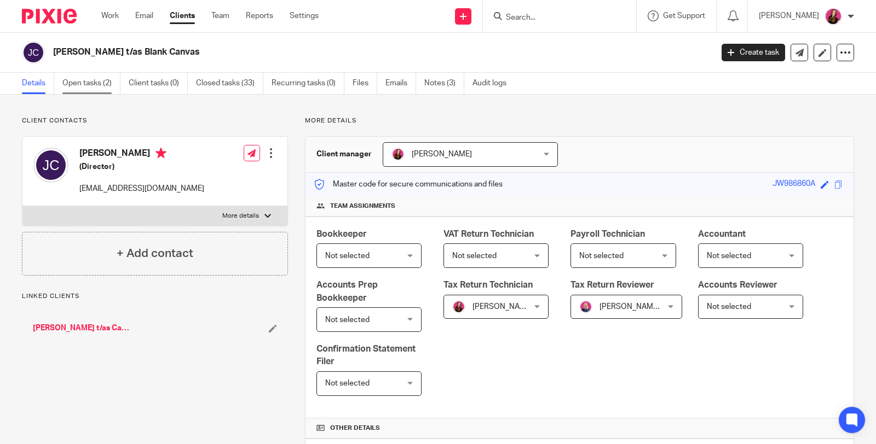
click at [83, 79] on link "Open tasks (2)" at bounding box center [91, 83] width 58 height 21
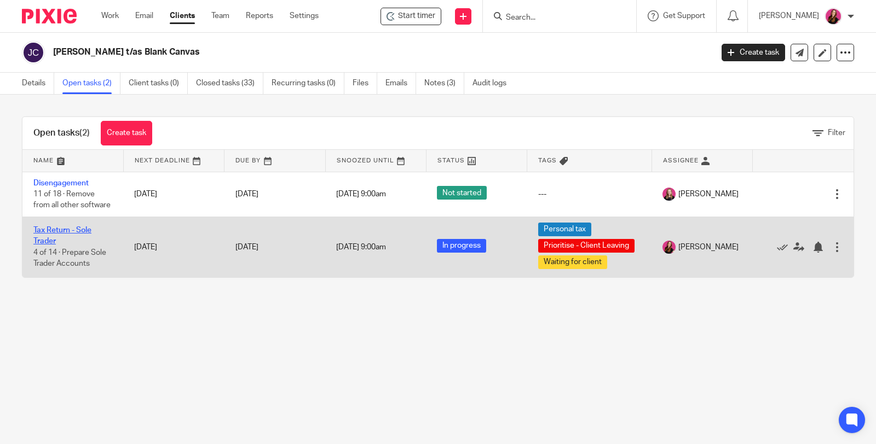
click at [70, 240] on link "Tax Return - Sole Trader" at bounding box center [62, 236] width 58 height 19
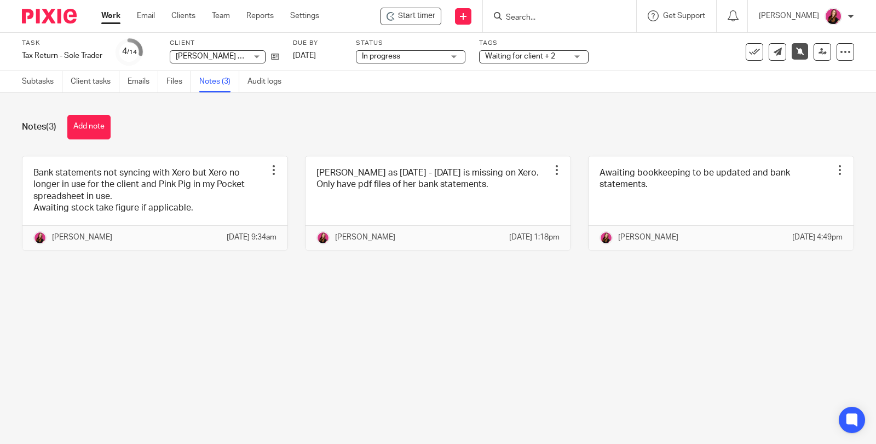
click at [113, 13] on link "Work" at bounding box center [110, 15] width 19 height 11
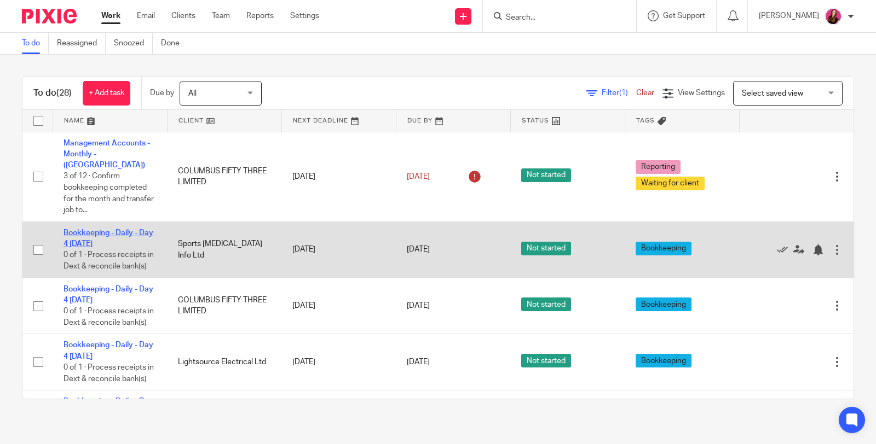
click at [110, 229] on link "Bookkeeping - Daily - Day 4 Thursday" at bounding box center [108, 238] width 90 height 19
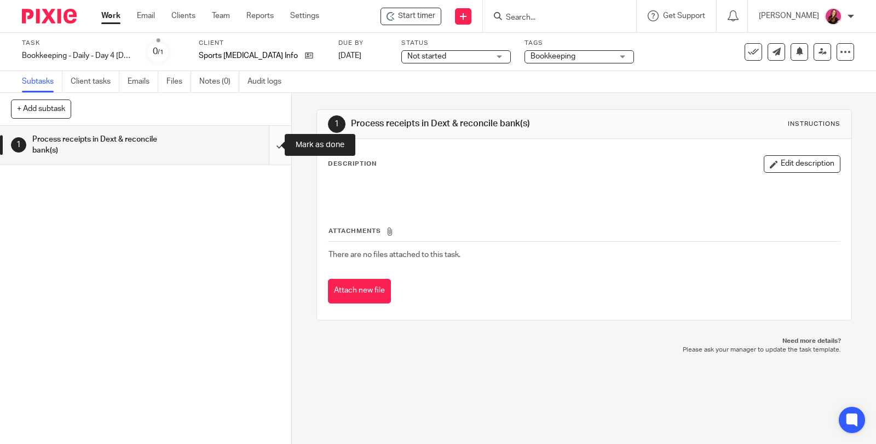
click at [267, 145] on input "submit" at bounding box center [145, 145] width 291 height 39
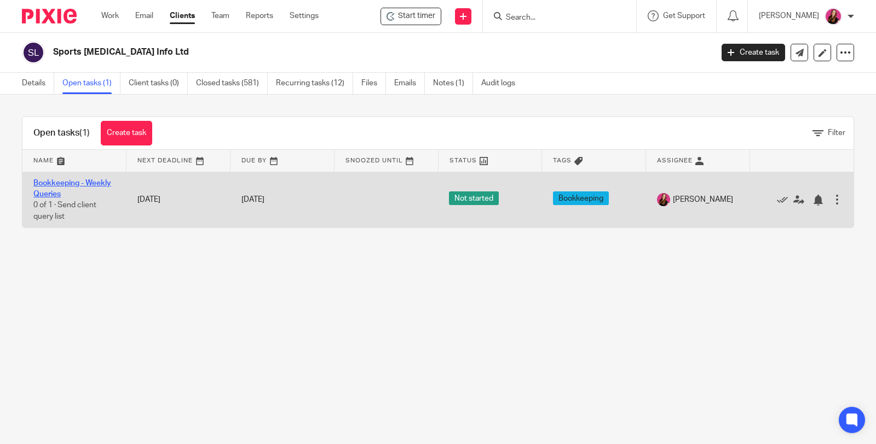
click at [86, 180] on link "Bookkeeping - Weekly Queries" at bounding box center [72, 189] width 78 height 19
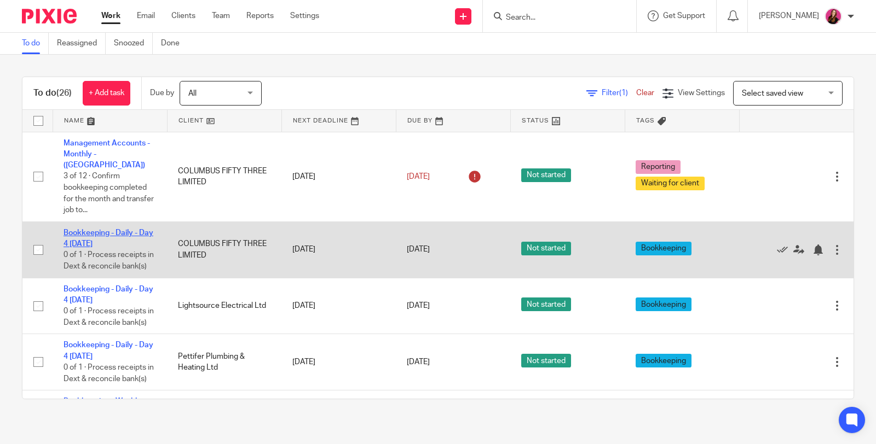
click at [119, 229] on link "Bookkeeping - Daily - Day 4 [DATE]" at bounding box center [108, 238] width 90 height 19
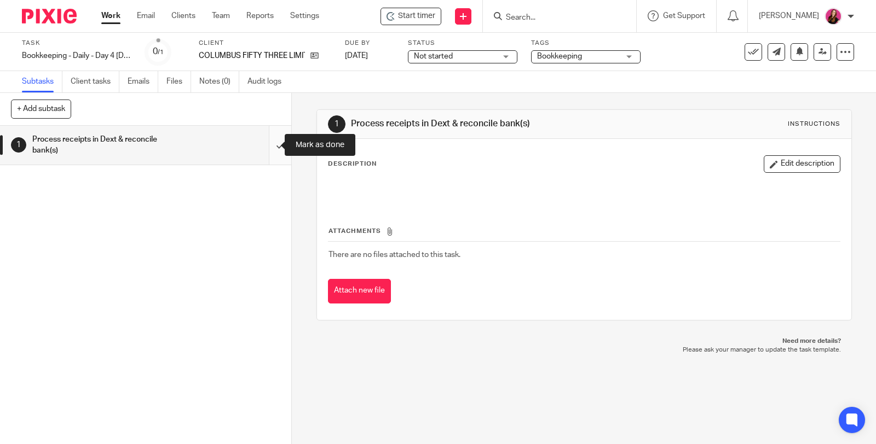
click at [271, 146] on input "submit" at bounding box center [145, 145] width 291 height 39
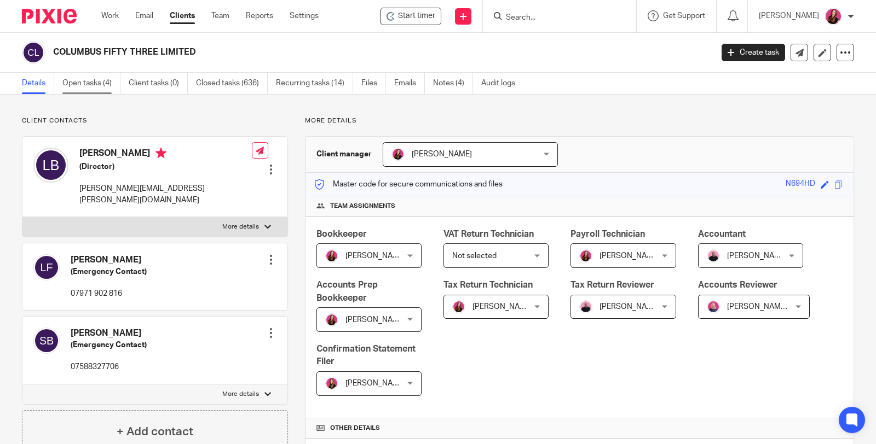
drag, startPoint x: 0, startPoint y: 0, endPoint x: 93, endPoint y: 85, distance: 126.3
click at [93, 85] on link "Open tasks (4)" at bounding box center [91, 83] width 58 height 21
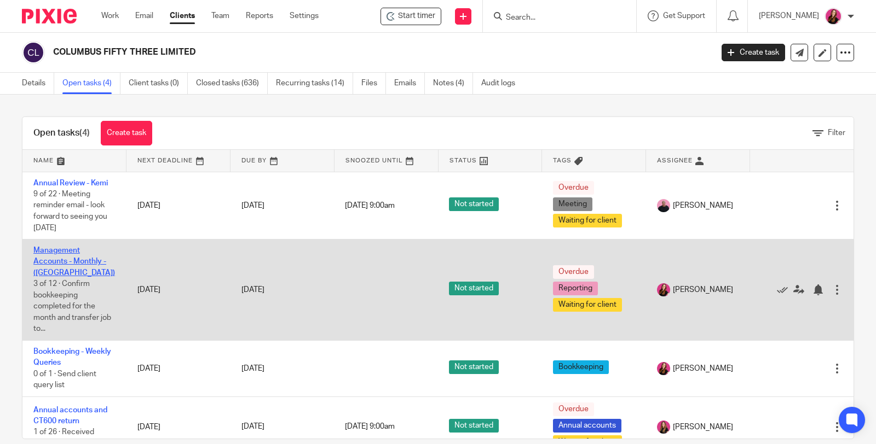
click at [67, 250] on link "Management Accounts - Monthly - ([GEOGRAPHIC_DATA])" at bounding box center [74, 262] width 82 height 30
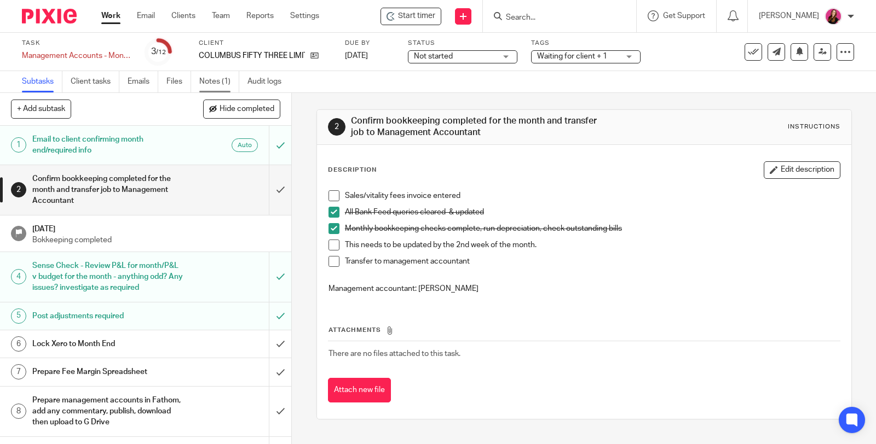
click at [213, 82] on link "Notes (1)" at bounding box center [219, 81] width 40 height 21
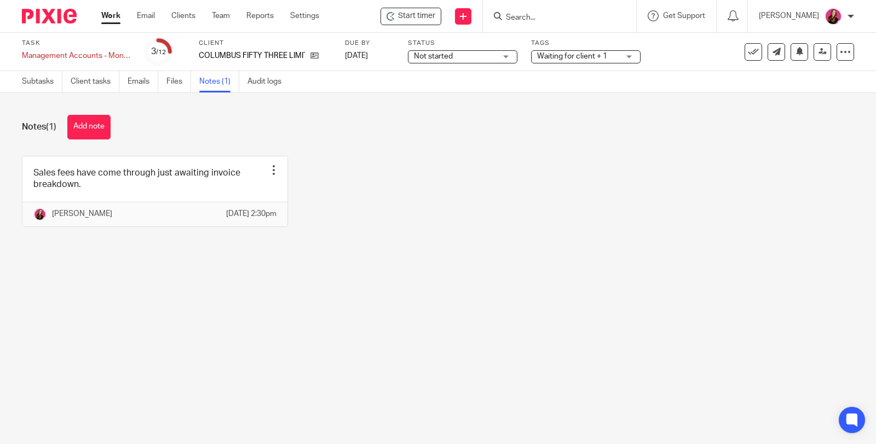
click at [89, 129] on button "Add note" at bounding box center [88, 127] width 43 height 25
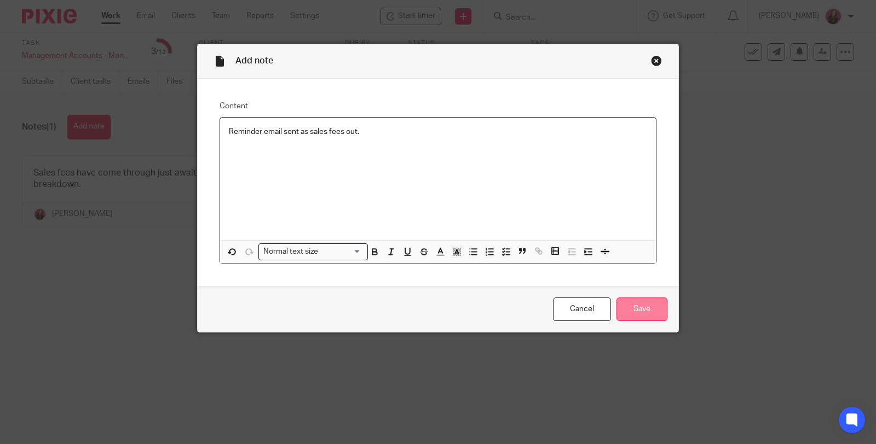
click at [629, 321] on input "Save" at bounding box center [641, 310] width 51 height 24
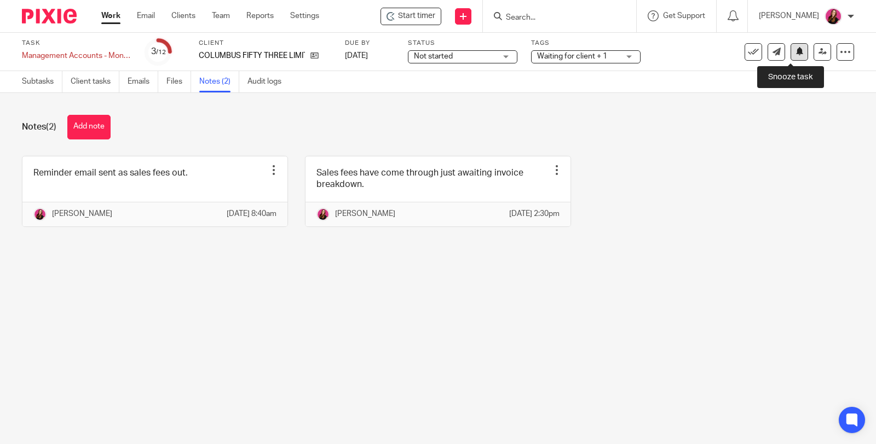
click at [795, 54] on icon at bounding box center [799, 51] width 8 height 8
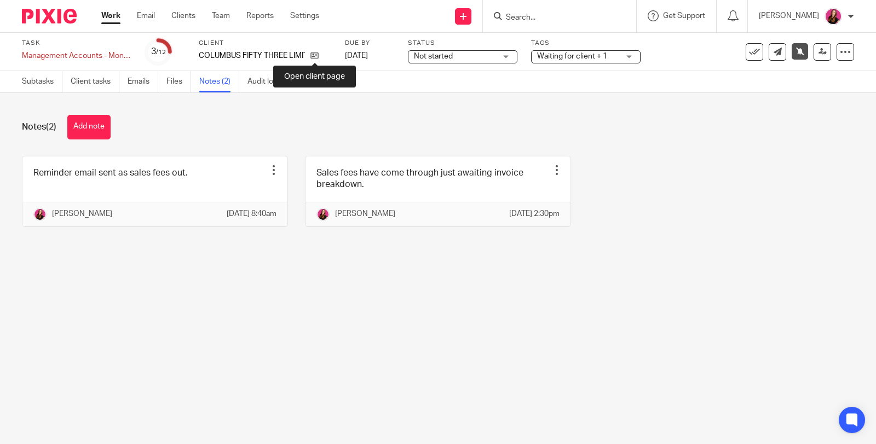
click at [315, 56] on icon at bounding box center [314, 55] width 8 height 8
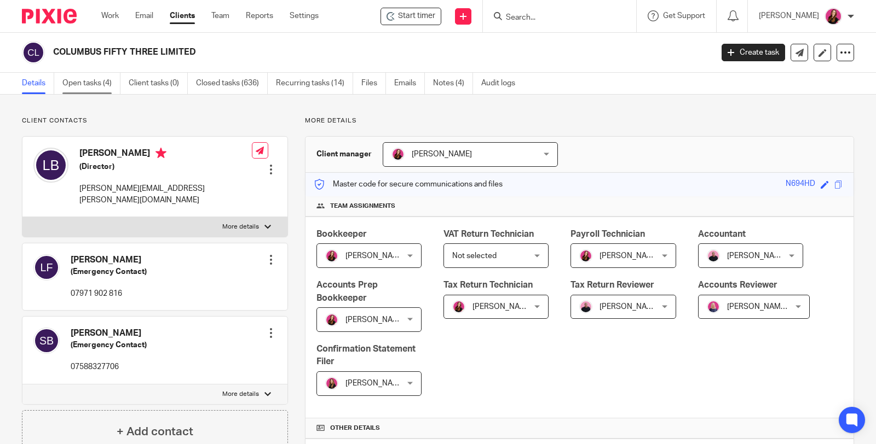
click at [88, 84] on link "Open tasks (4)" at bounding box center [91, 83] width 58 height 21
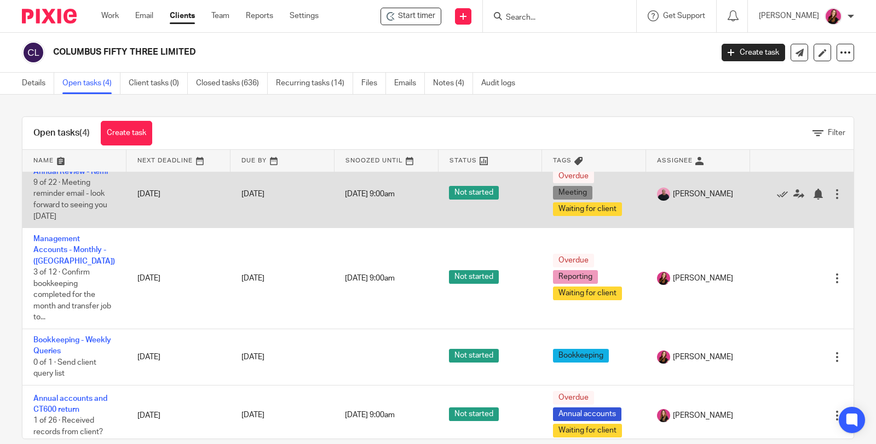
scroll to position [17, 0]
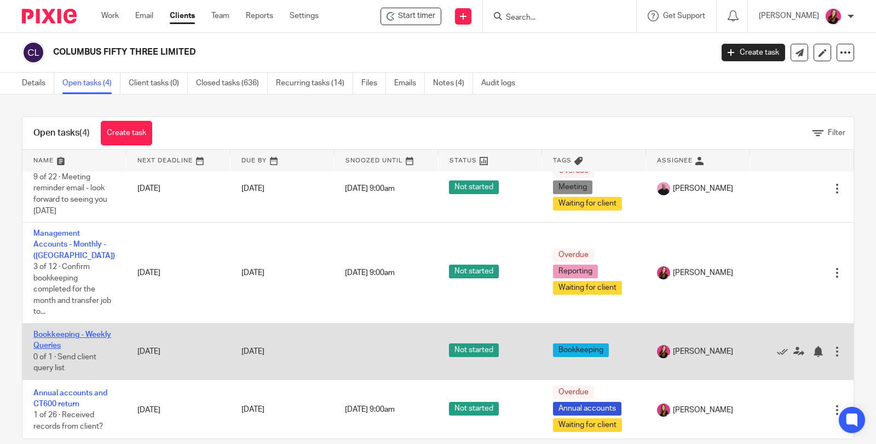
click at [63, 331] on link "Bookkeeping - Weekly Queries" at bounding box center [72, 340] width 78 height 19
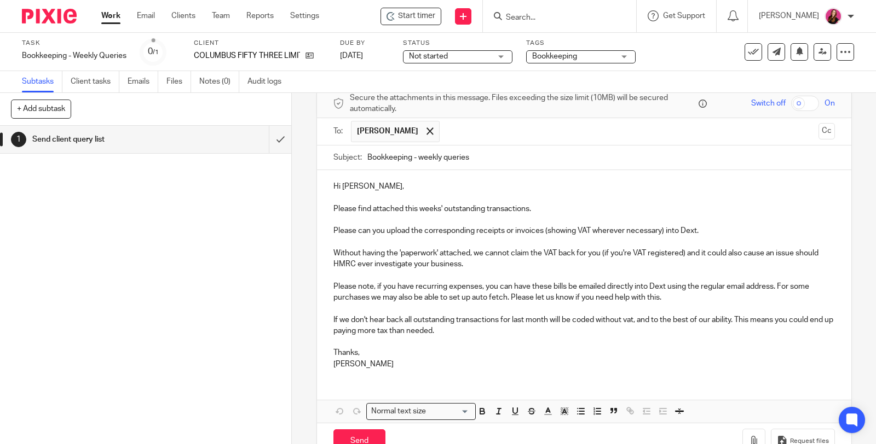
scroll to position [78, 0]
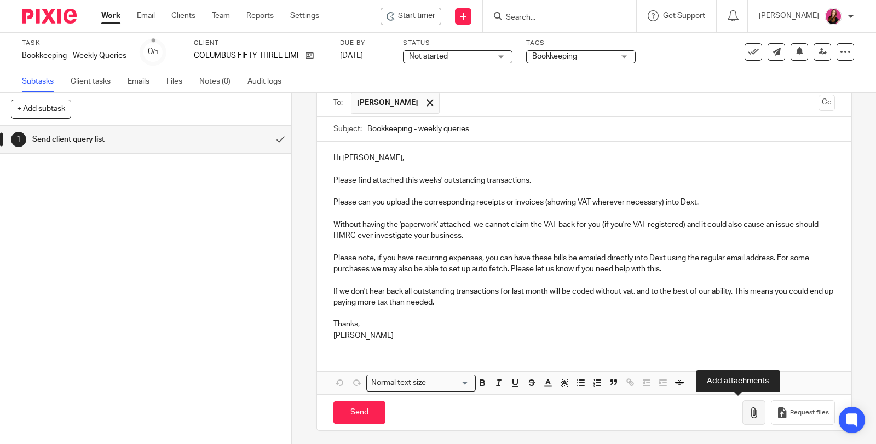
click at [746, 403] on button "button" at bounding box center [753, 413] width 23 height 25
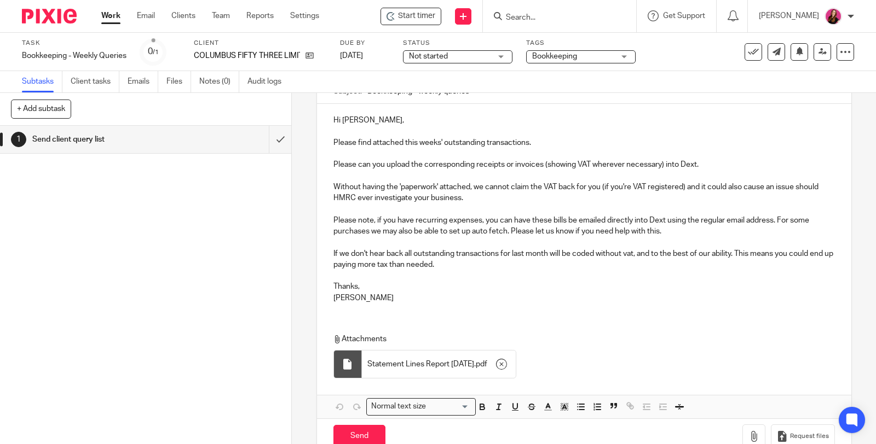
scroll to position [138, 0]
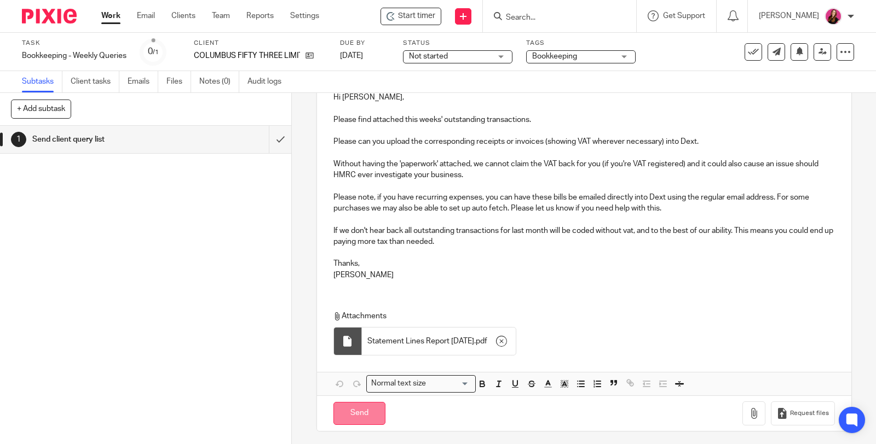
click at [342, 413] on input "Send" at bounding box center [359, 414] width 52 height 24
type input "Sent"
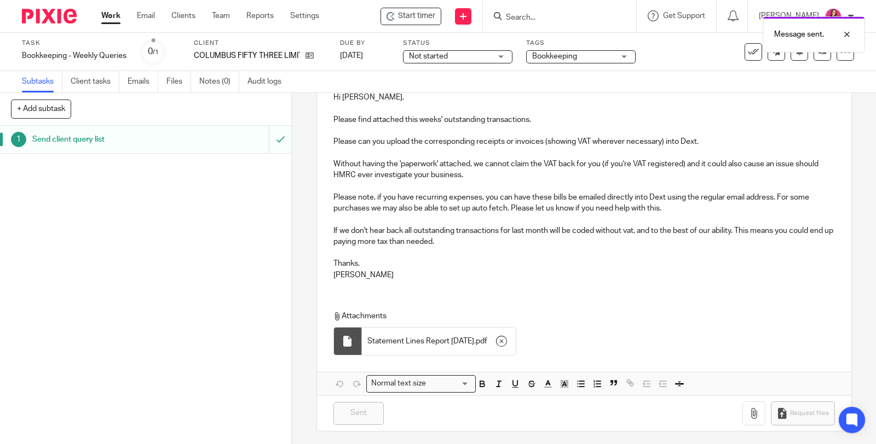
click at [114, 16] on link "Work" at bounding box center [110, 15] width 19 height 11
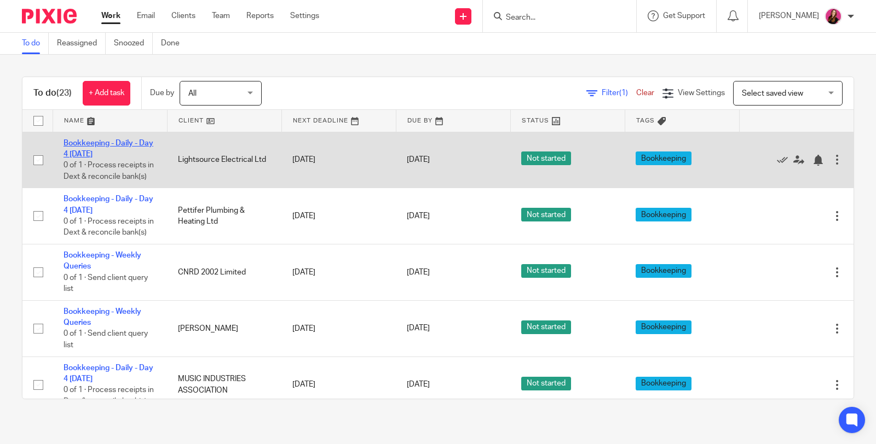
click at [105, 141] on link "Bookkeeping - Daily - Day 4 [DATE]" at bounding box center [108, 149] width 90 height 19
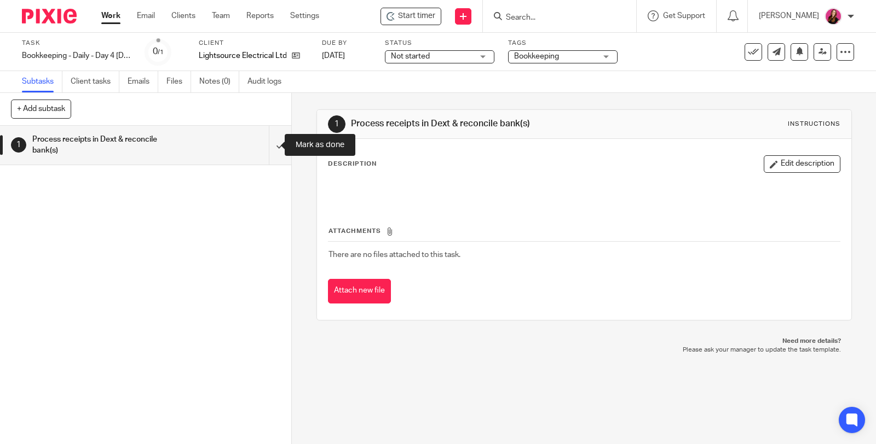
click at [265, 143] on input "submit" at bounding box center [145, 145] width 291 height 39
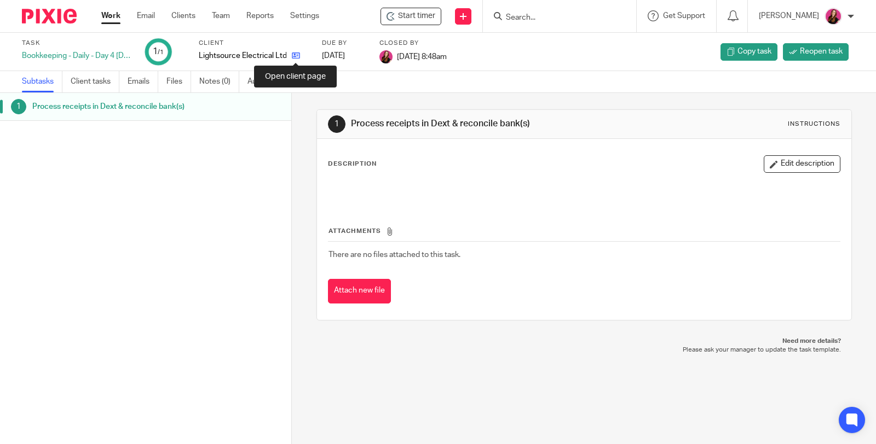
click at [292, 57] on icon at bounding box center [296, 55] width 8 height 8
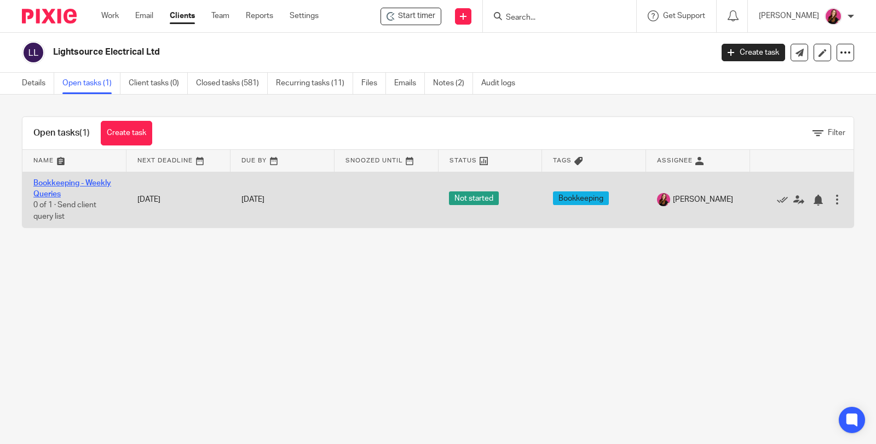
click at [99, 181] on link "Bookkeeping - Weekly Queries" at bounding box center [72, 189] width 78 height 19
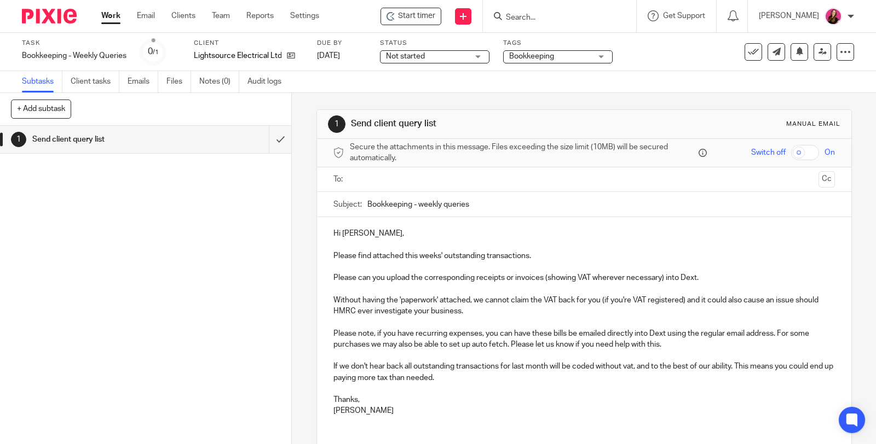
click at [505, 181] on input "text" at bounding box center [584, 180] width 460 height 13
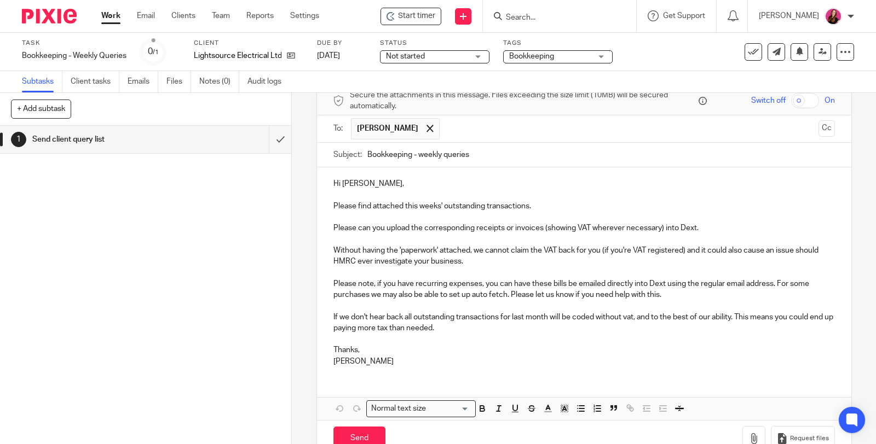
scroll to position [78, 0]
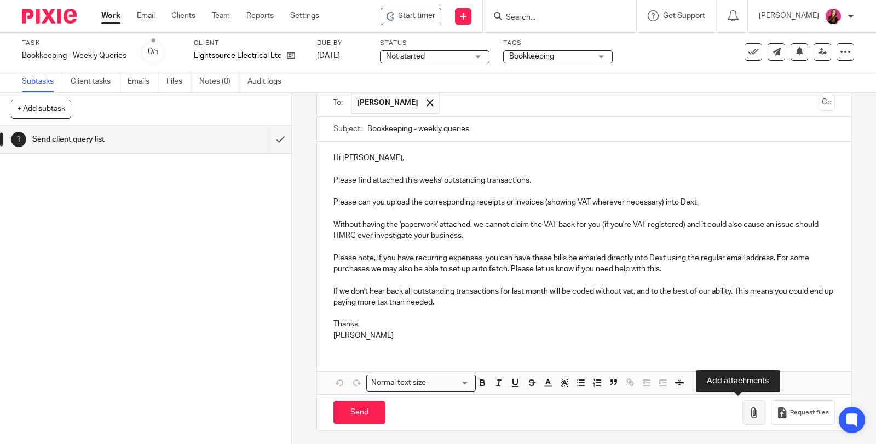
click at [748, 415] on icon "button" at bounding box center [753, 413] width 11 height 11
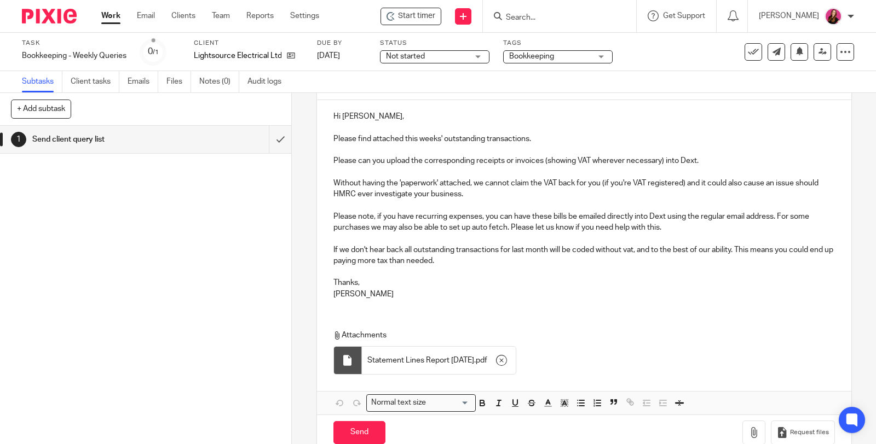
scroll to position [138, 0]
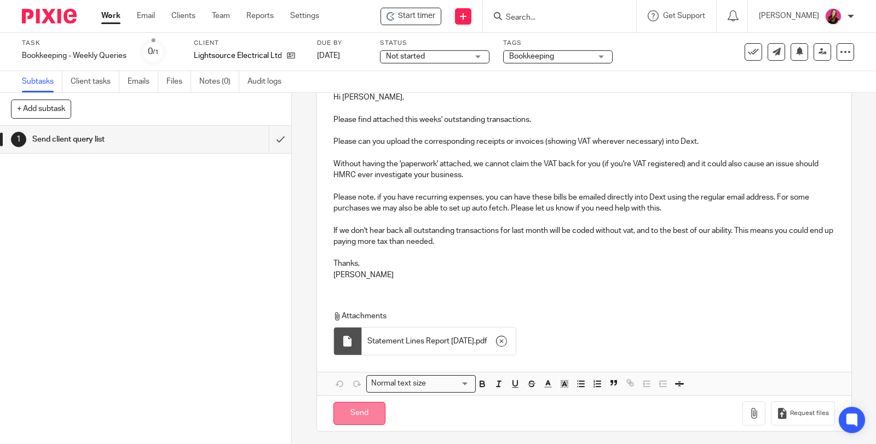
click at [357, 408] on input "Send" at bounding box center [359, 414] width 52 height 24
type input "Sent"
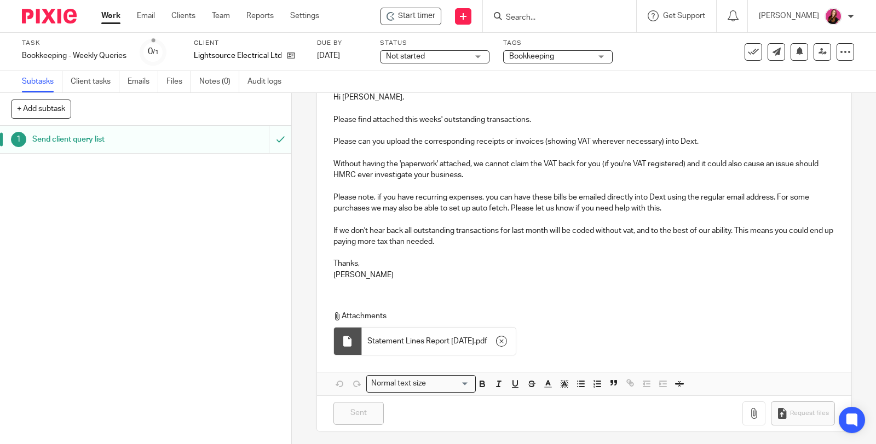
click at [106, 21] on link "Work" at bounding box center [110, 15] width 19 height 11
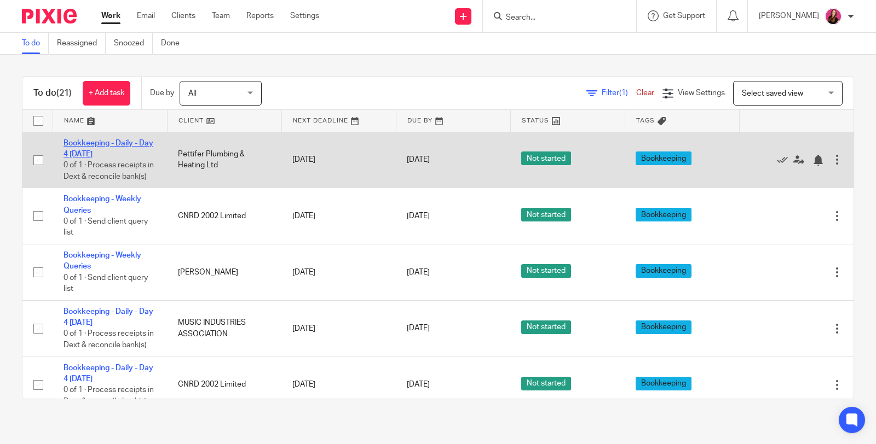
click at [119, 144] on link "Bookkeeping - Daily - Day 4 [DATE]" at bounding box center [108, 149] width 90 height 19
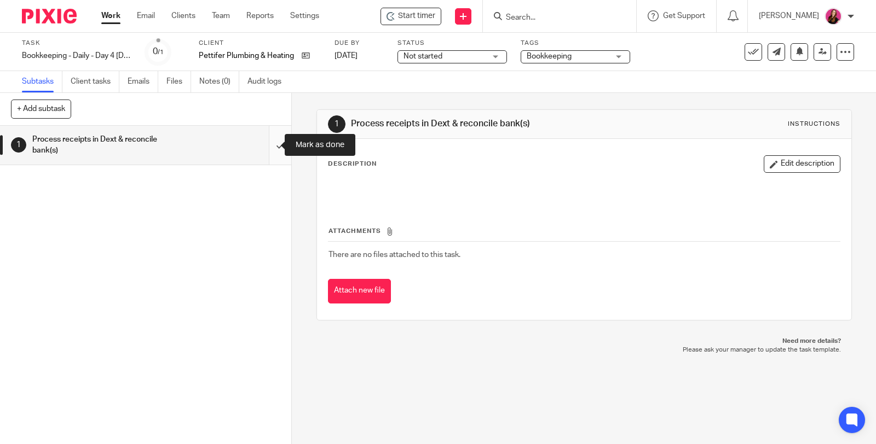
click at [267, 142] on input "submit" at bounding box center [145, 145] width 291 height 39
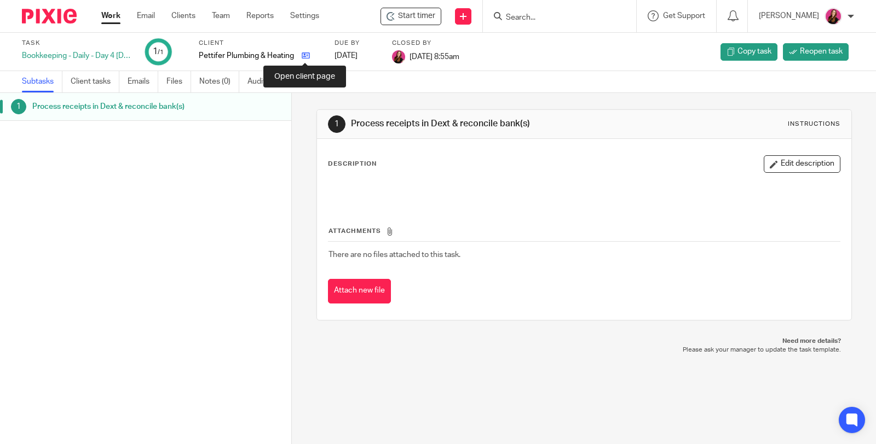
click at [308, 57] on icon at bounding box center [306, 55] width 8 height 8
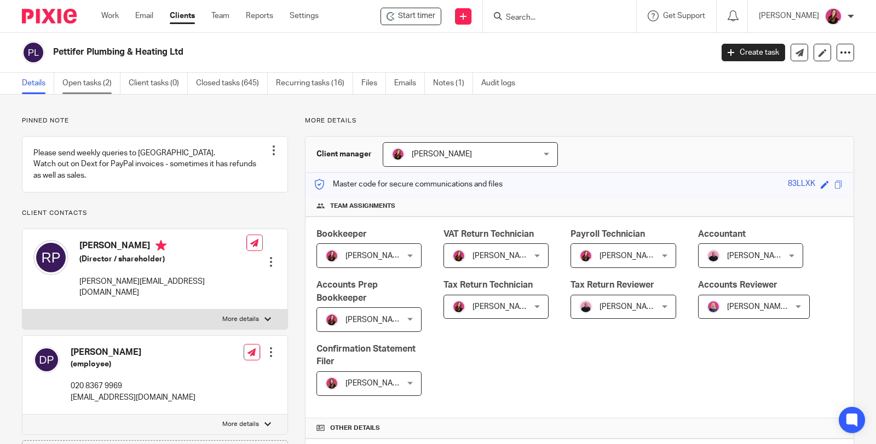
click at [86, 84] on link "Open tasks (2)" at bounding box center [91, 83] width 58 height 21
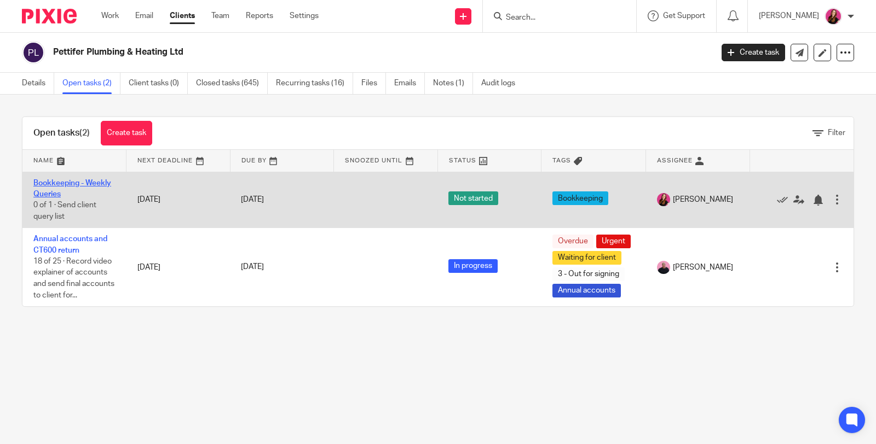
click at [78, 182] on link "Bookkeeping - Weekly Queries" at bounding box center [72, 189] width 78 height 19
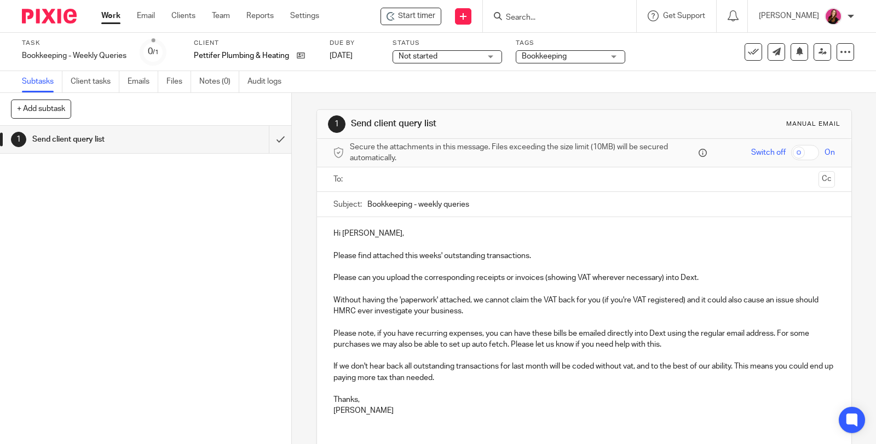
click at [457, 171] on ul at bounding box center [584, 180] width 467 height 18
click at [462, 178] on input "text" at bounding box center [584, 180] width 460 height 13
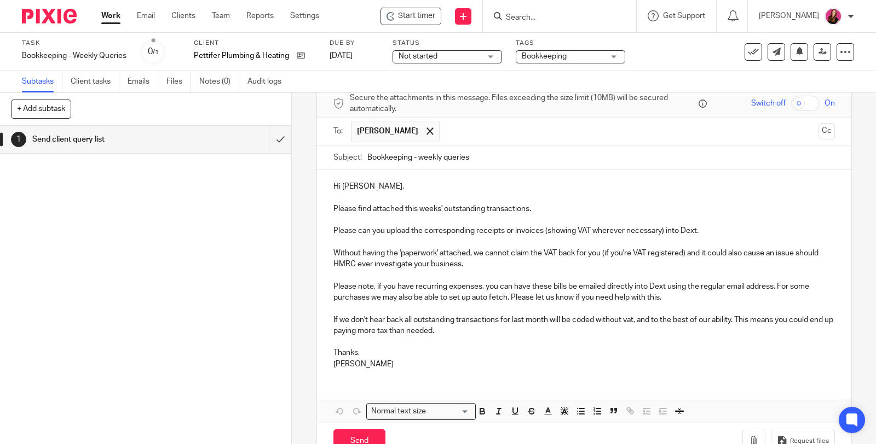
scroll to position [78, 0]
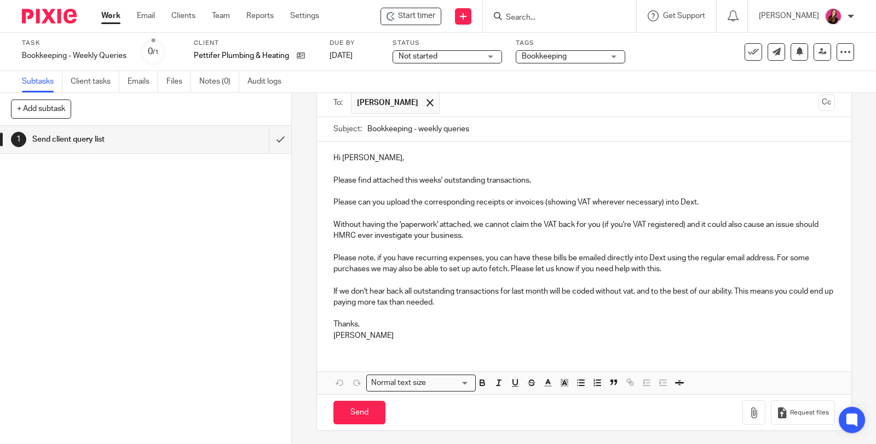
click at [413, 157] on p "Hi Richard," at bounding box center [583, 158] width 501 height 11
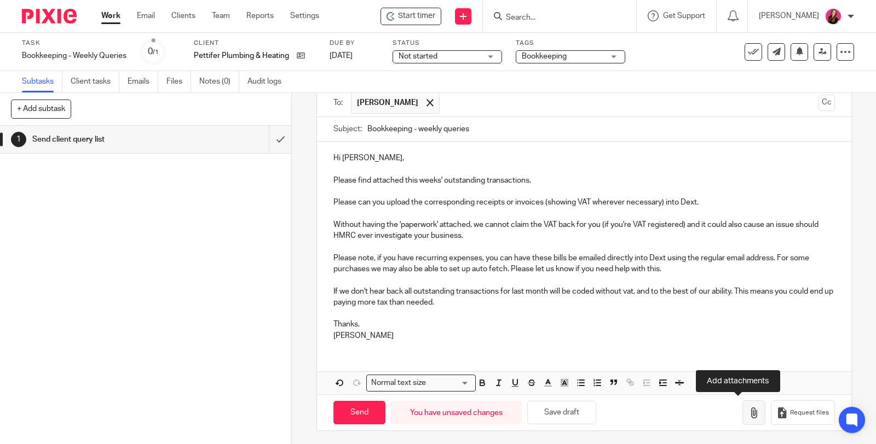
click at [742, 417] on button "button" at bounding box center [753, 413] width 23 height 25
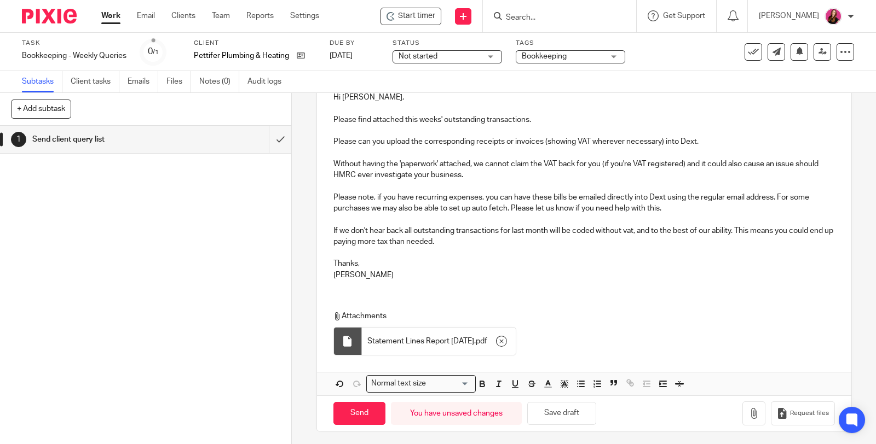
scroll to position [138, 0]
click at [372, 412] on input "Send" at bounding box center [359, 414] width 52 height 24
type input "Sent"
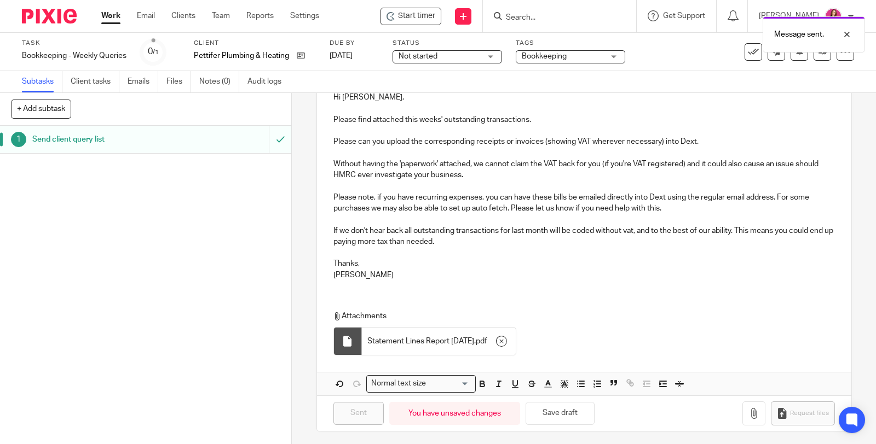
click at [114, 19] on link "Work" at bounding box center [110, 15] width 19 height 11
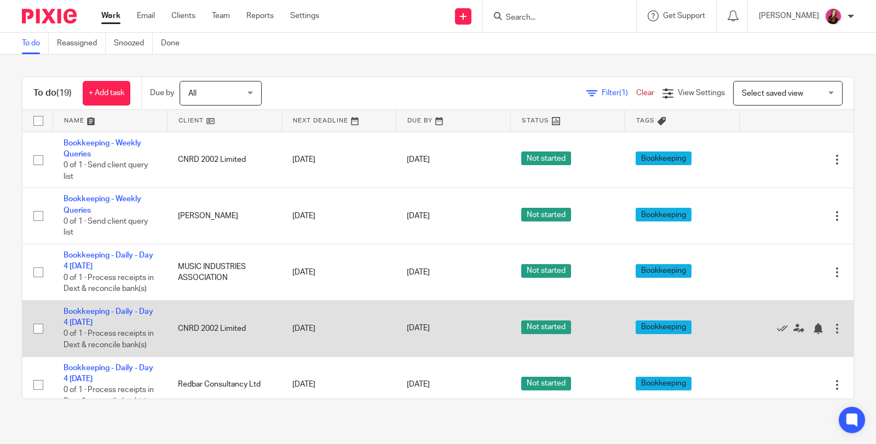
drag, startPoint x: 92, startPoint y: 326, endPoint x: 133, endPoint y: 287, distance: 56.5
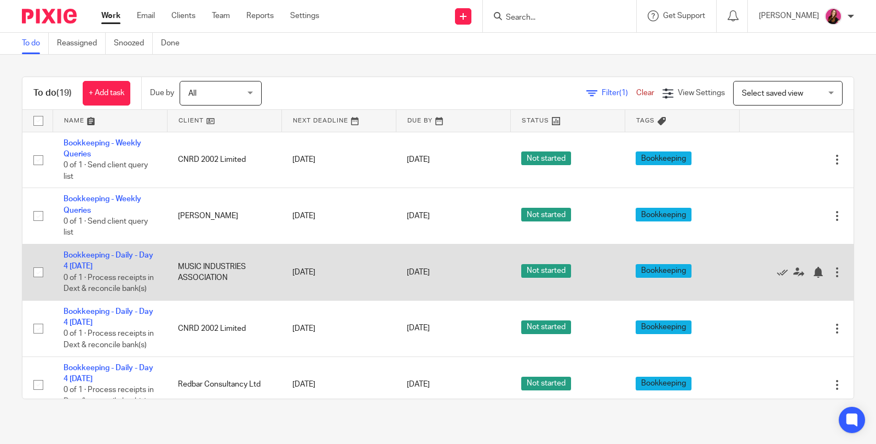
click at [92, 326] on td "Bookkeeping - Daily - Day 4 [DATE] 0 of 1 · Process receipts in Dext & reconcil…" at bounding box center [110, 328] width 114 height 56
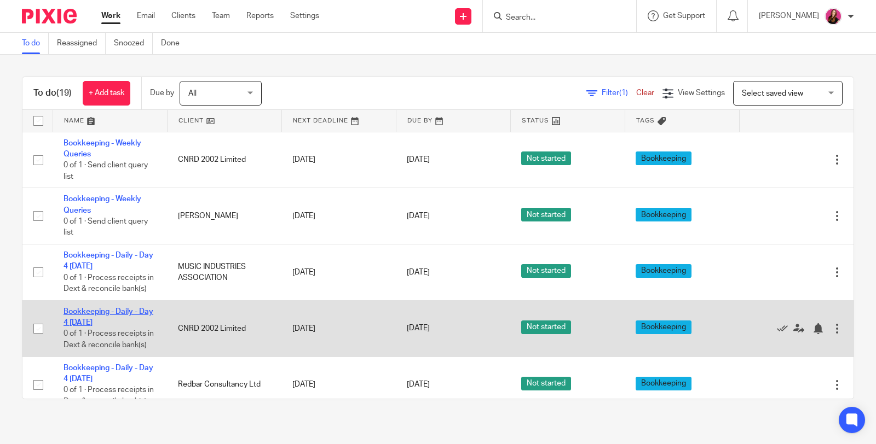
click at [132, 321] on link "Bookkeeping - Daily - Day 4 [DATE]" at bounding box center [108, 317] width 90 height 19
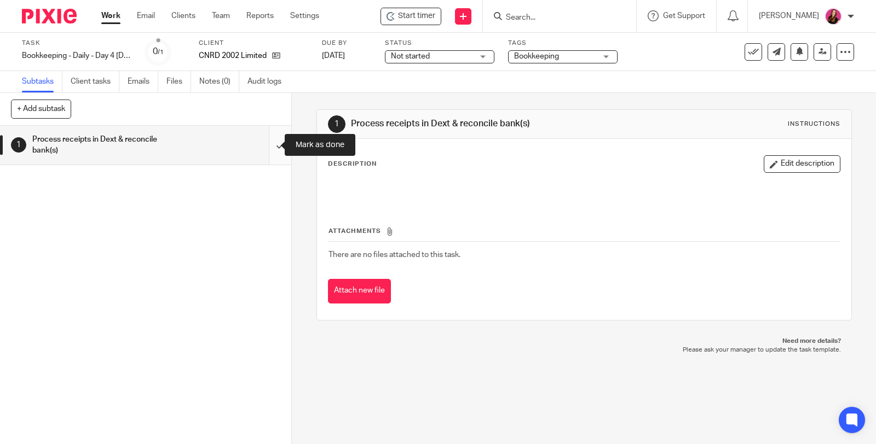
click at [270, 144] on input "submit" at bounding box center [145, 145] width 291 height 39
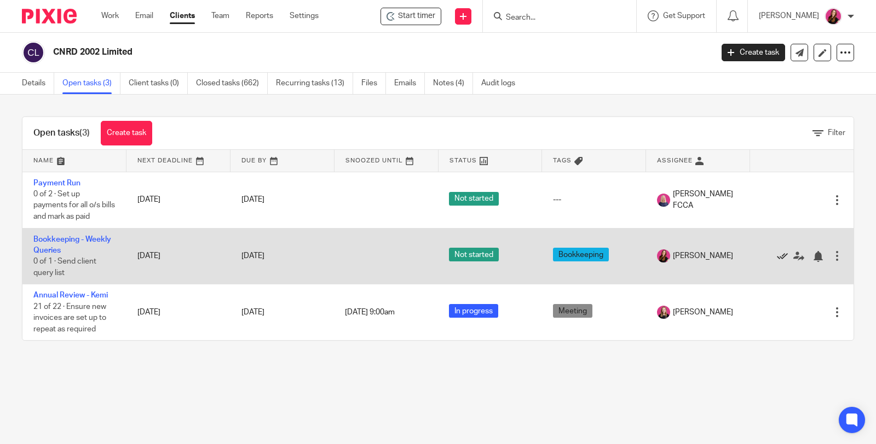
click at [777, 253] on icon at bounding box center [782, 256] width 11 height 11
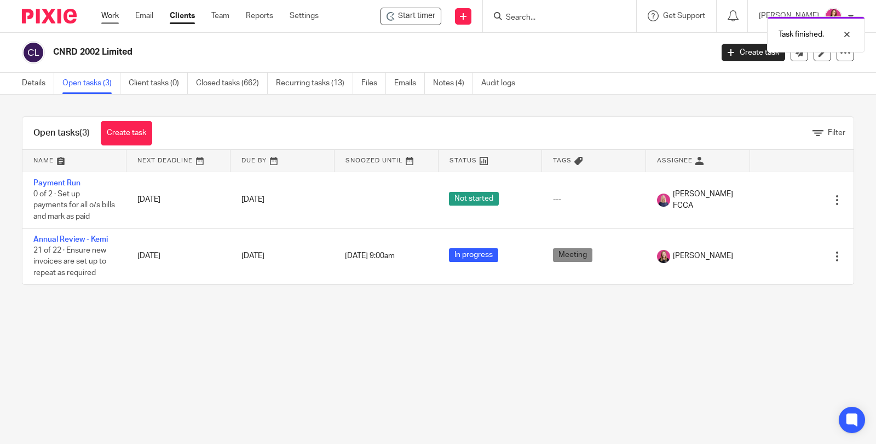
click at [109, 15] on link "Work" at bounding box center [110, 15] width 18 height 11
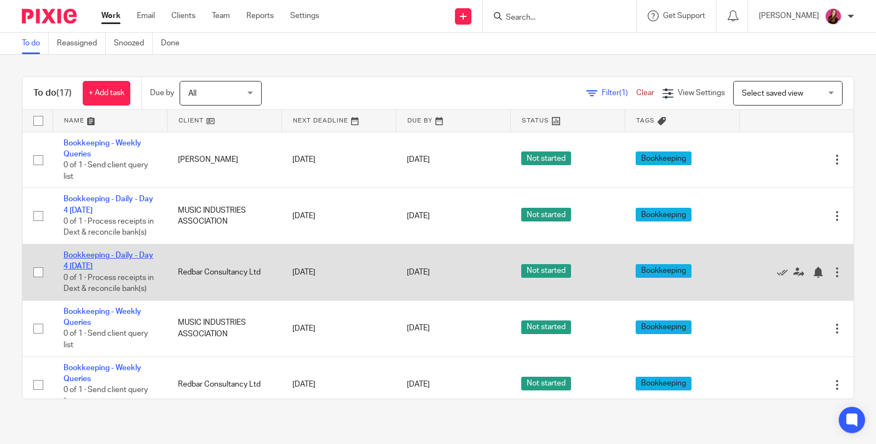
click at [123, 264] on link "Bookkeeping - Daily - Day 4 [DATE]" at bounding box center [108, 261] width 90 height 19
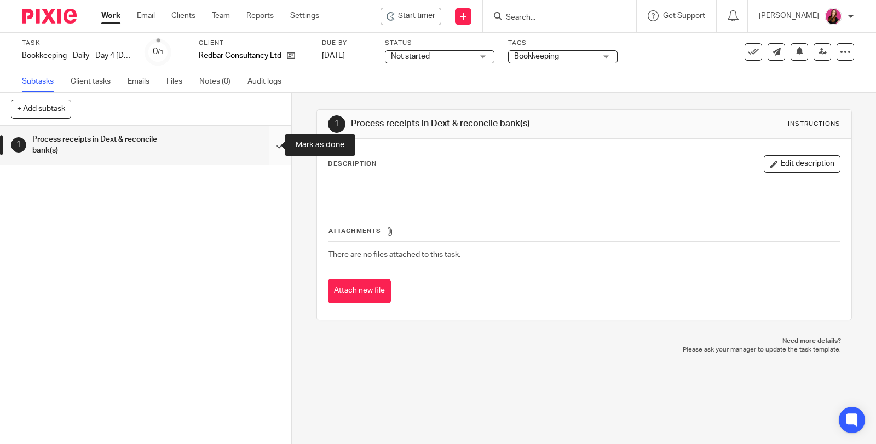
drag, startPoint x: 268, startPoint y: 145, endPoint x: 270, endPoint y: 137, distance: 7.8
click at [268, 144] on input "submit" at bounding box center [145, 145] width 291 height 39
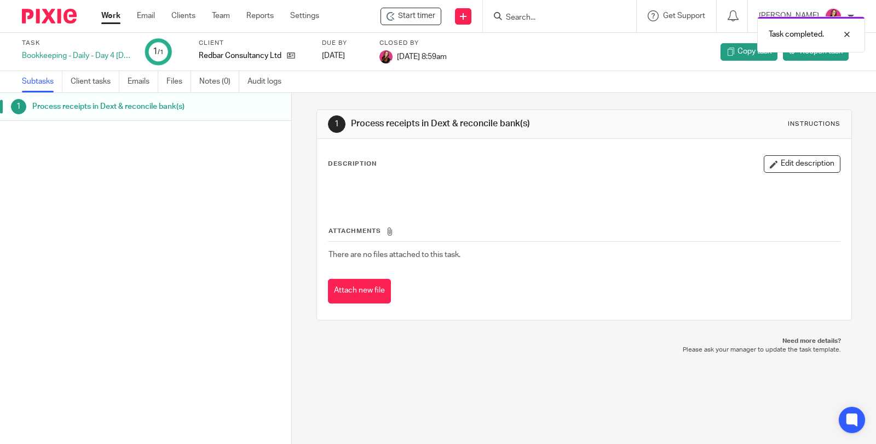
click at [557, 386] on div "1 Process receipts in Dext & reconcile bank(s) Instructions Description Edit de…" at bounding box center [584, 268] width 584 height 351
click at [291, 58] on icon at bounding box center [291, 55] width 8 height 8
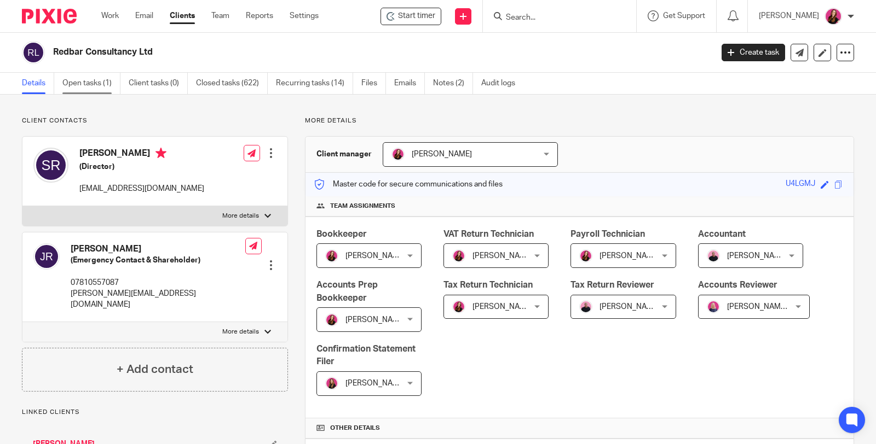
click at [79, 84] on link "Open tasks (1)" at bounding box center [91, 83] width 58 height 21
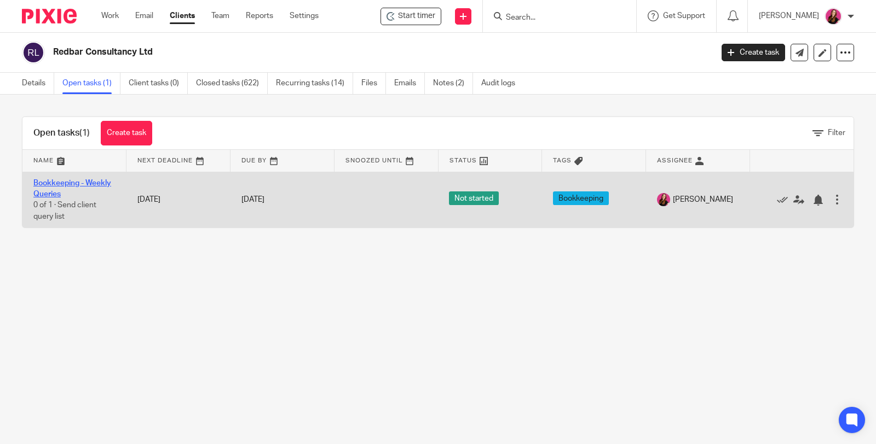
click at [75, 180] on link "Bookkeeping - Weekly Queries" at bounding box center [72, 189] width 78 height 19
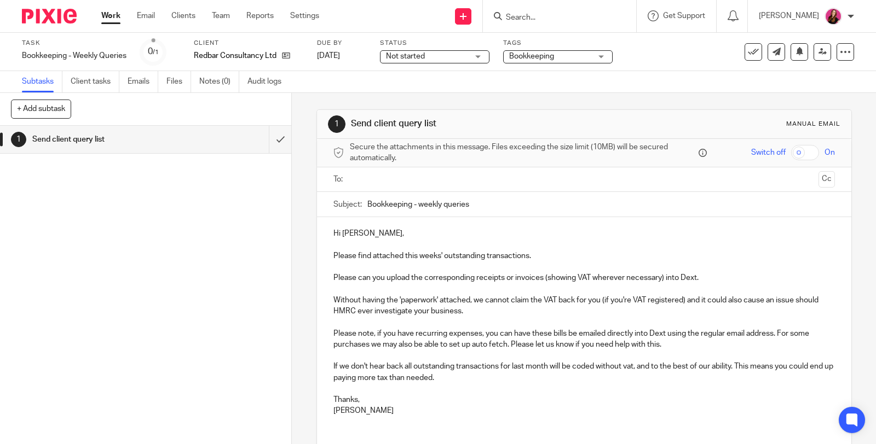
click at [425, 182] on input "text" at bounding box center [584, 180] width 460 height 13
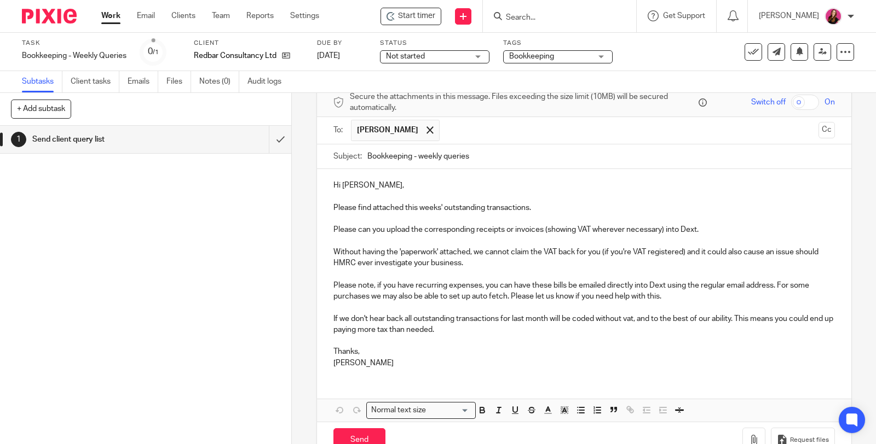
scroll to position [78, 0]
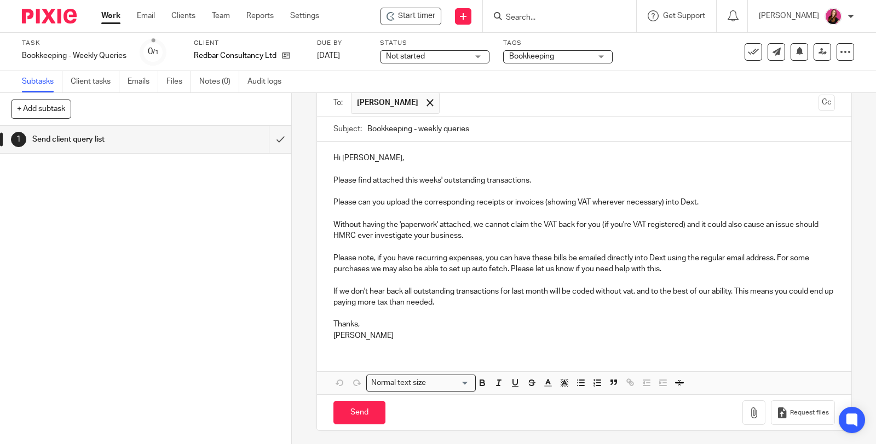
drag, startPoint x: 849, startPoint y: 397, endPoint x: 841, endPoint y: 398, distance: 8.8
click at [868, 436] on div at bounding box center [868, 436] width 0 height 0
click at [748, 411] on icon "button" at bounding box center [753, 413] width 11 height 11
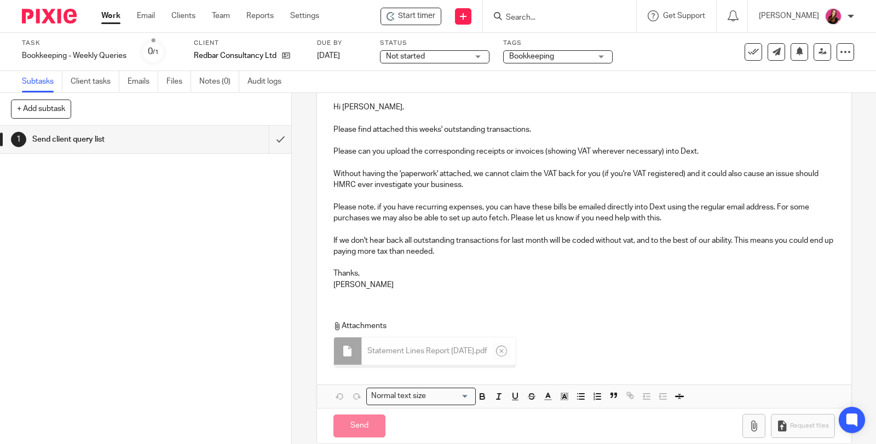
scroll to position [138, 0]
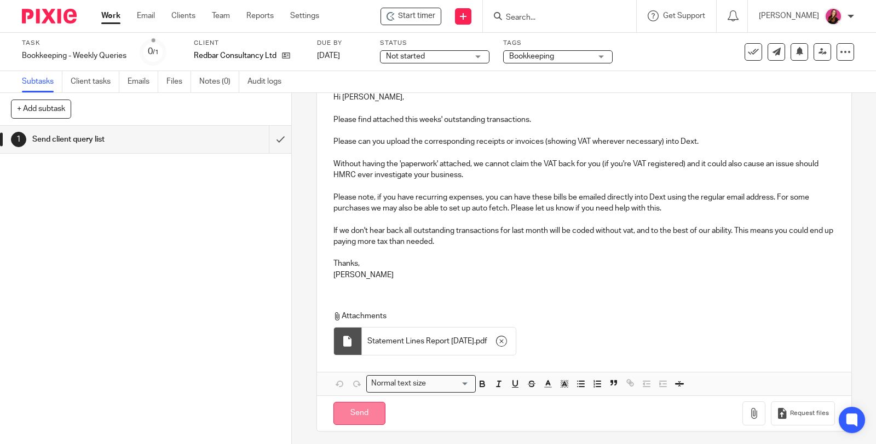
click at [366, 418] on input "Send" at bounding box center [359, 414] width 52 height 24
type input "Sent"
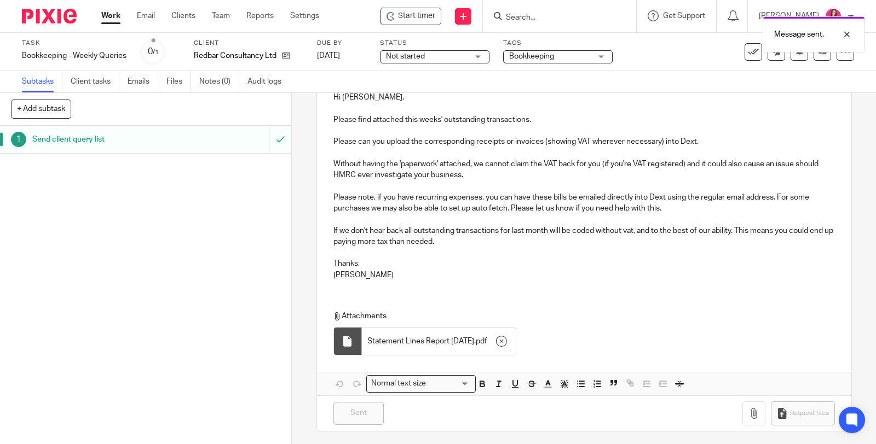
click at [113, 16] on link "Work" at bounding box center [110, 15] width 19 height 11
